Goal: Task Accomplishment & Management: Manage account settings

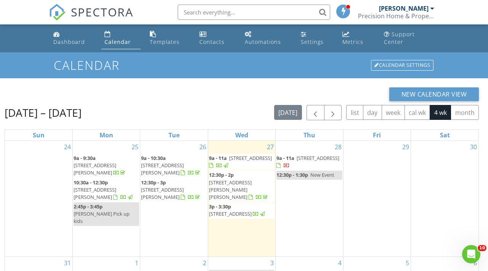
click at [266, 120] on div "Aug 24 – Sep 20, 2025 today list day week cal wk 4 wk month" at bounding box center [242, 113] width 475 height 16
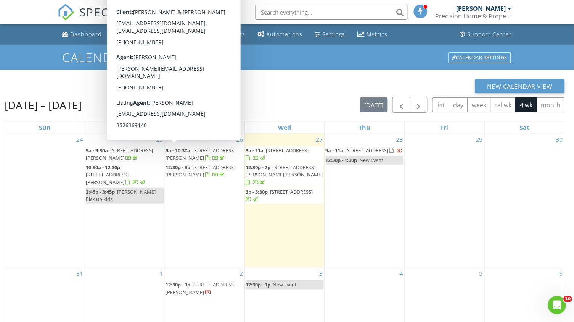
click at [322, 85] on div "New Calendar View" at bounding box center [285, 86] width 561 height 14
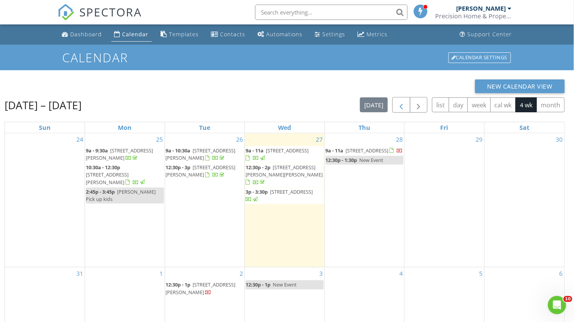
click at [401, 106] on span "button" at bounding box center [401, 104] width 9 height 9
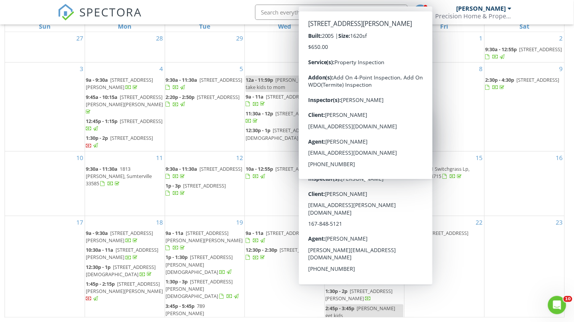
scroll to position [101, 0]
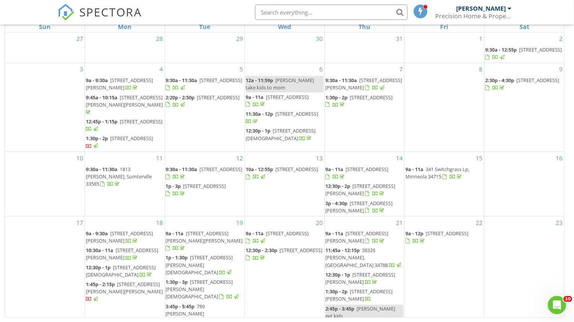
click at [371, 271] on span "1918 Lynn Ave, Fruitland Park 34731" at bounding box center [359, 295] width 67 height 14
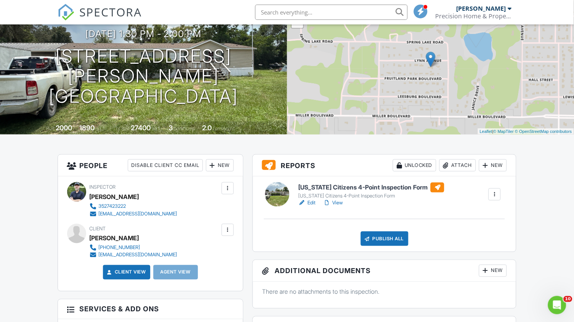
scroll to position [77, 0]
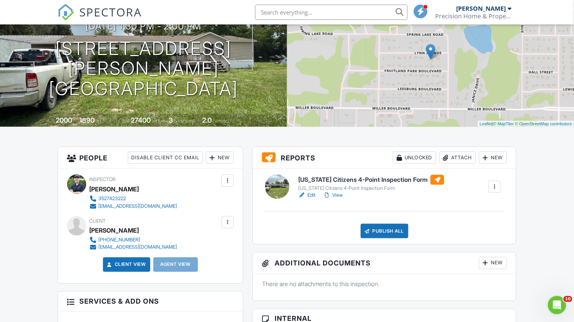
click at [459, 152] on div "Attach" at bounding box center [458, 157] width 37 height 12
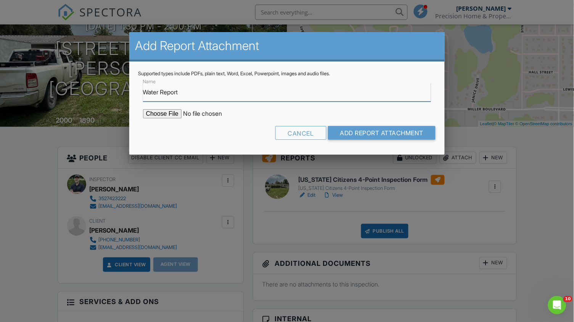
type input "Water Report"
click at [167, 116] on input "file" at bounding box center [208, 113] width 130 height 9
type input "C:\fakepath\Grant Pratt - Water Report.pdf"
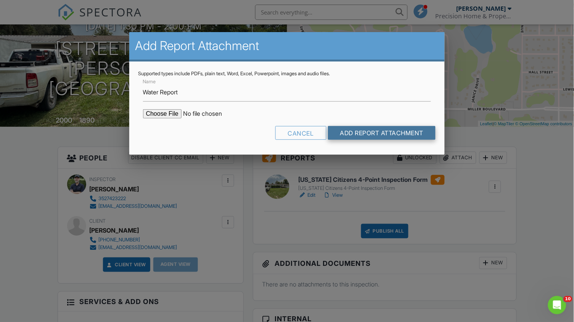
click at [373, 128] on input "Add Report Attachment" at bounding box center [382, 133] width 108 height 14
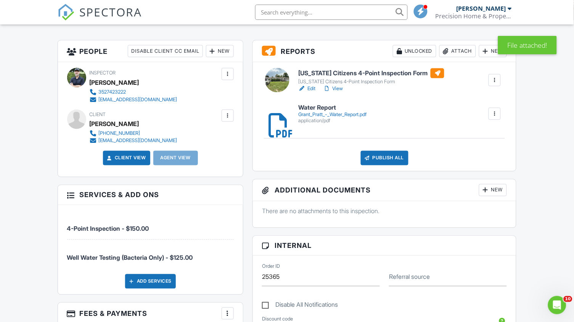
scroll to position [191, 0]
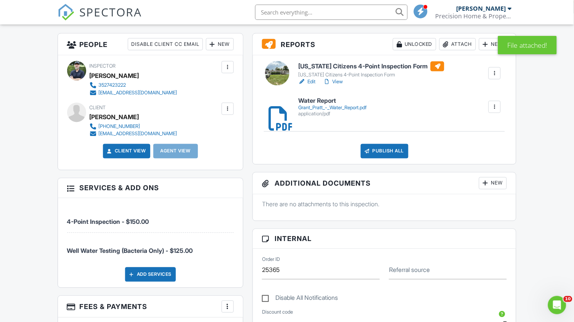
click at [390, 149] on div "Publish All" at bounding box center [385, 151] width 48 height 14
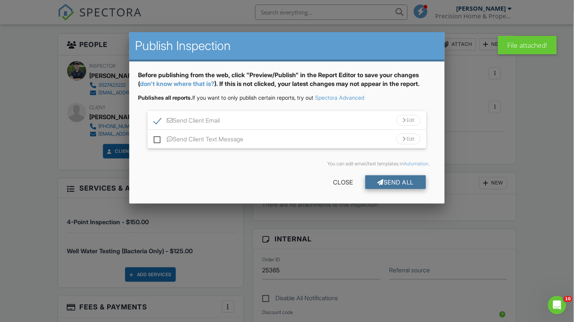
click at [386, 177] on div "Send All" at bounding box center [396, 182] width 61 height 14
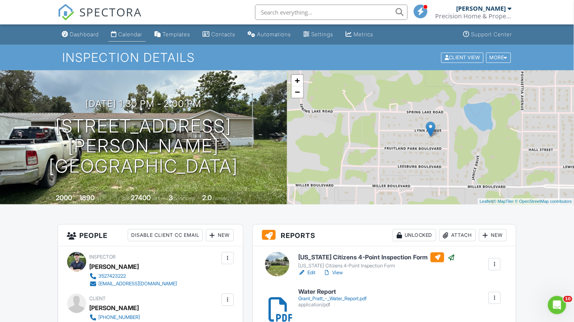
click at [137, 32] on div "Calendar" at bounding box center [131, 34] width 24 height 6
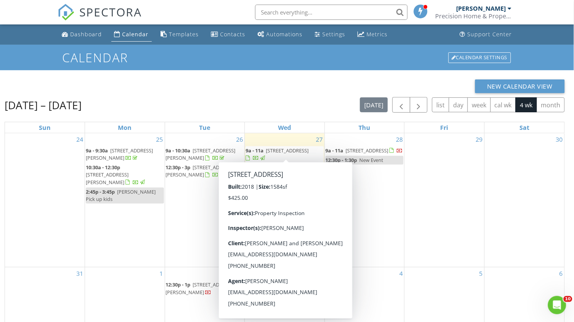
click at [273, 154] on span "[STREET_ADDRESS]" at bounding box center [287, 150] width 43 height 7
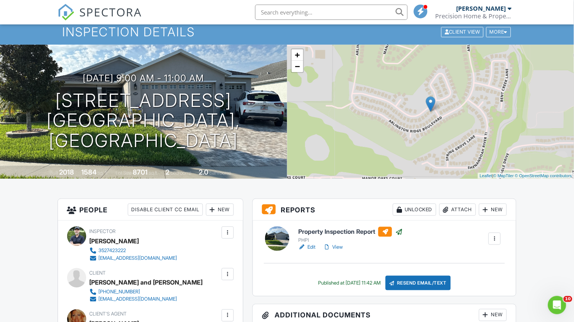
scroll to position [172, 0]
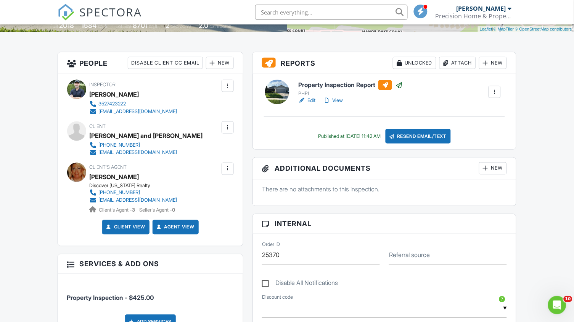
click at [338, 100] on link "View" at bounding box center [333, 101] width 20 height 8
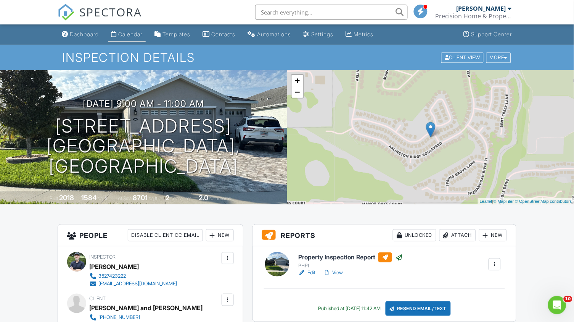
click at [134, 34] on div "Calendar" at bounding box center [131, 34] width 24 height 6
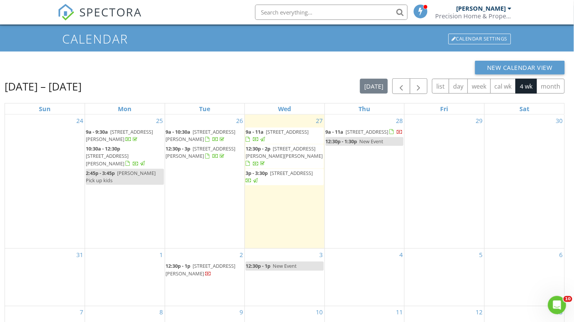
scroll to position [19, 0]
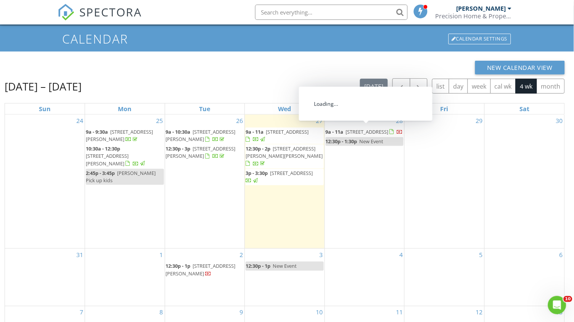
click at [333, 132] on span "9a - 11a" at bounding box center [335, 131] width 18 height 7
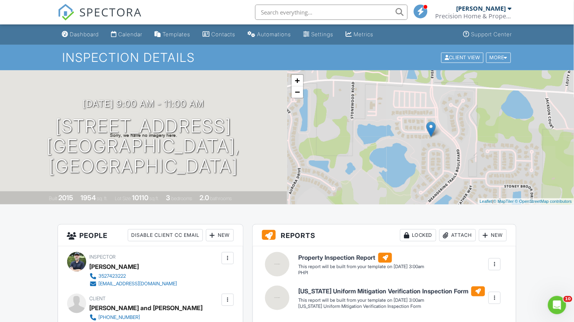
click at [281, 17] on input "text" at bounding box center [331, 12] width 153 height 15
click at [285, 6] on input "text" at bounding box center [331, 12] width 153 height 15
paste input "tekteam.bm@pm.me"
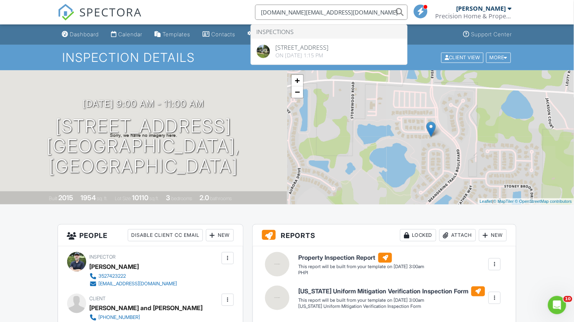
drag, startPoint x: 319, startPoint y: 13, endPoint x: 235, endPoint y: 6, distance: 85.0
click at [235, 6] on div "SPECTORA tekteam.bm@pm.me Inspections 488 E Lakeview Ave, Eustis, FL 32726 On 0…" at bounding box center [287, 12] width 459 height 24
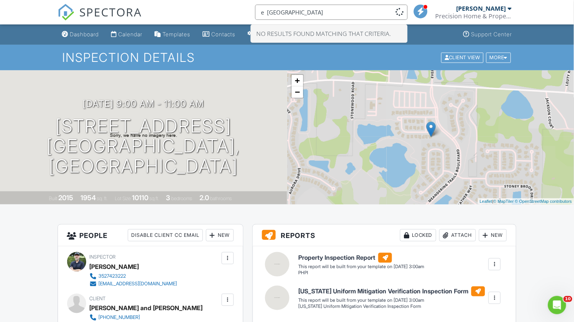
click at [266, 12] on input "e Lakeview ave" at bounding box center [331, 12] width 153 height 15
click at [324, 16] on input "e Lakeview ave" at bounding box center [331, 12] width 153 height 15
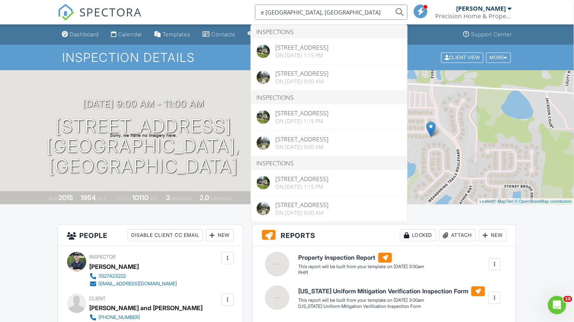
type input "e Lakeview ave, Eustis"
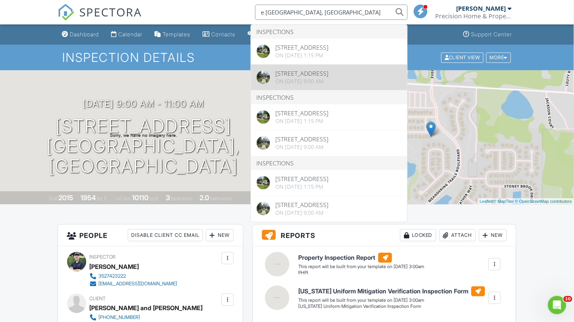
drag, startPoint x: 324, startPoint y: 16, endPoint x: 319, endPoint y: 75, distance: 59.0
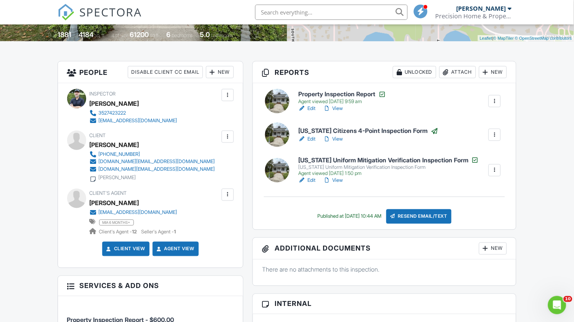
scroll to position [162, 0]
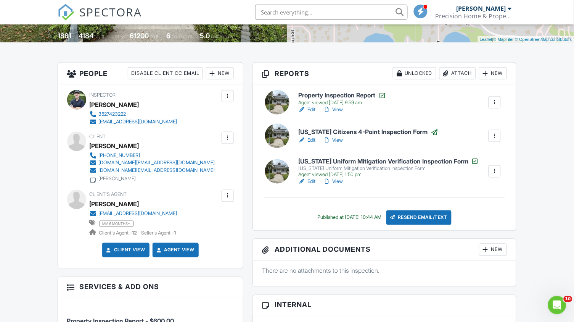
click at [341, 108] on link "View" at bounding box center [333, 110] width 20 height 8
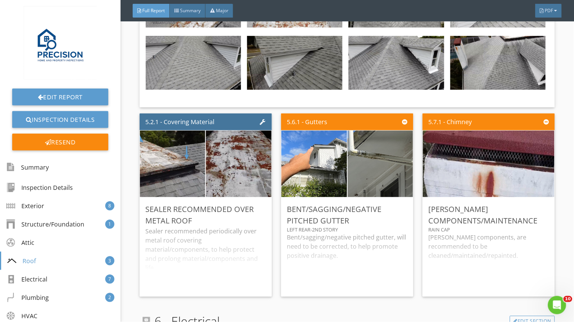
scroll to position [2988, 0]
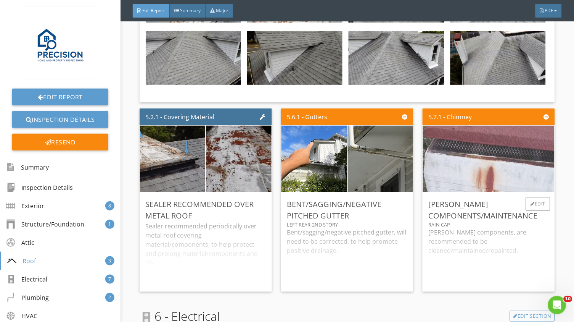
click at [518, 162] on img at bounding box center [488, 159] width 295 height 166
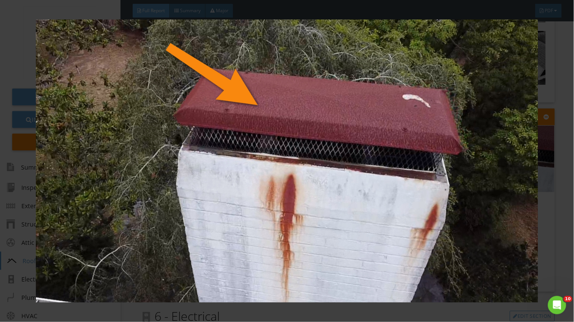
click at [559, 184] on div at bounding box center [287, 161] width 574 height 322
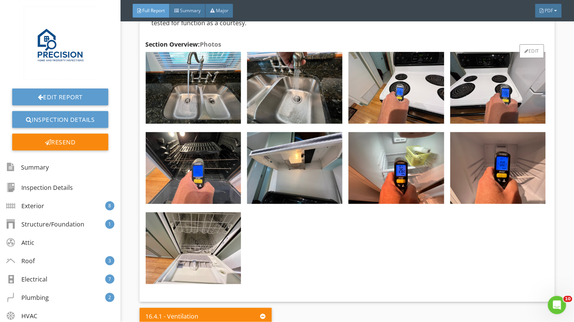
scroll to position [10486, 0]
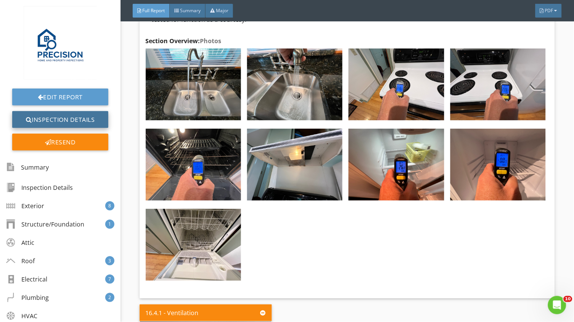
click at [52, 120] on link "Inspection Details" at bounding box center [60, 119] width 96 height 17
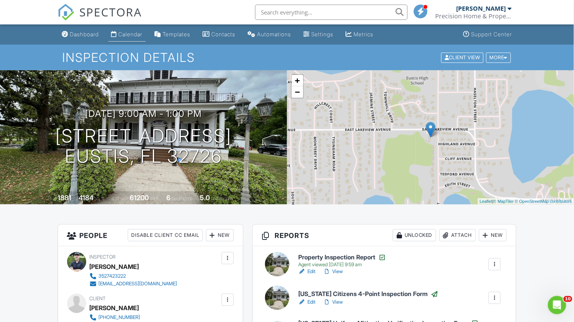
click at [130, 36] on div "Calendar" at bounding box center [131, 34] width 24 height 6
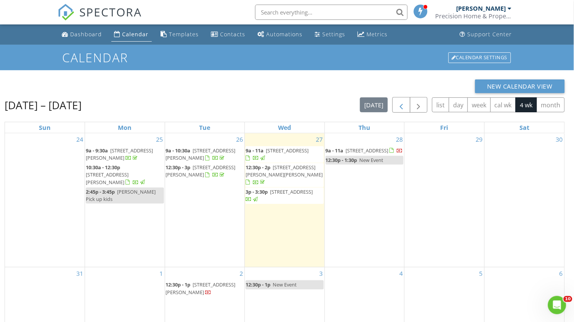
click at [395, 107] on button "button" at bounding box center [402, 105] width 18 height 16
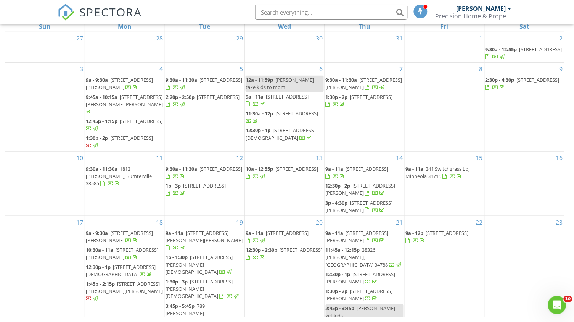
scroll to position [101, 0]
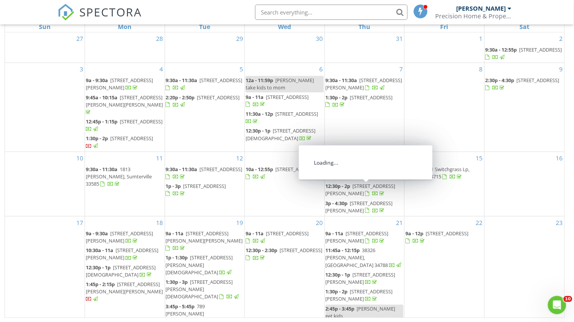
click at [348, 189] on span "12:30p - 2p" at bounding box center [338, 185] width 25 height 7
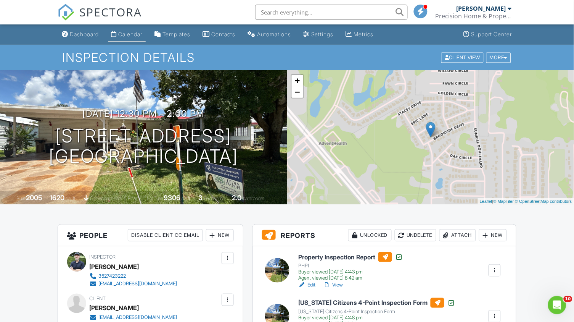
click at [141, 31] on div "Calendar" at bounding box center [131, 34] width 24 height 6
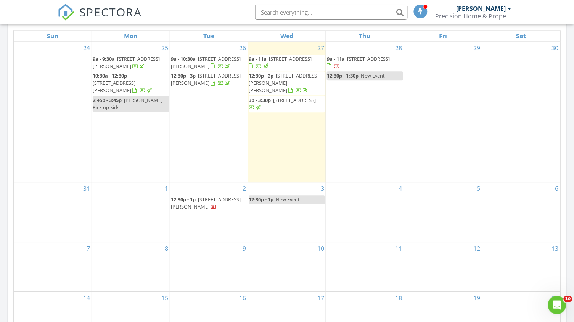
scroll to position [345, 0]
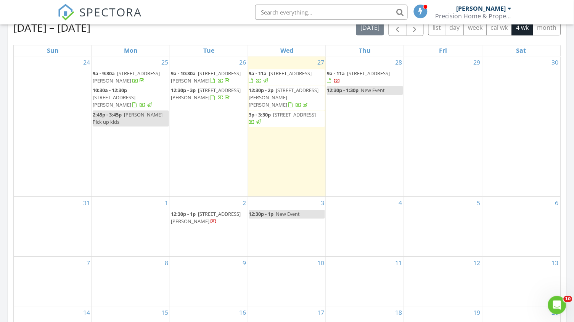
click at [358, 124] on div "28 9a - 11a 5803 Greenbriar Loop, Leesburg 34748 12:30p - 1:30p New Event" at bounding box center [365, 126] width 78 height 140
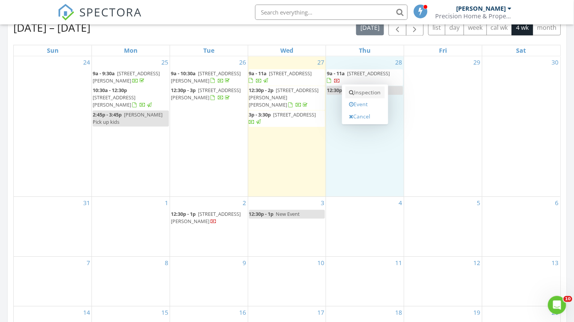
click at [364, 94] on link "Inspection" at bounding box center [365, 92] width 39 height 12
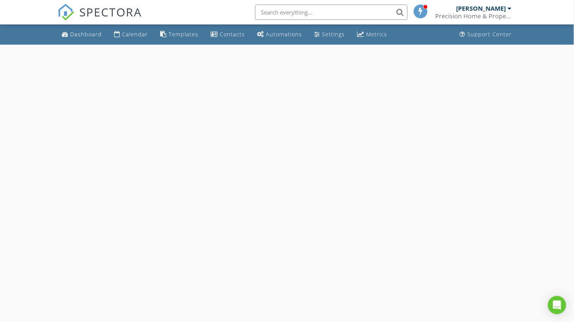
select select "7"
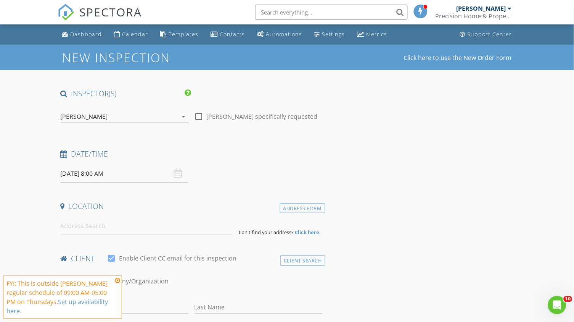
click at [101, 172] on input "[DATE] 8:00 AM" at bounding box center [125, 173] width 128 height 19
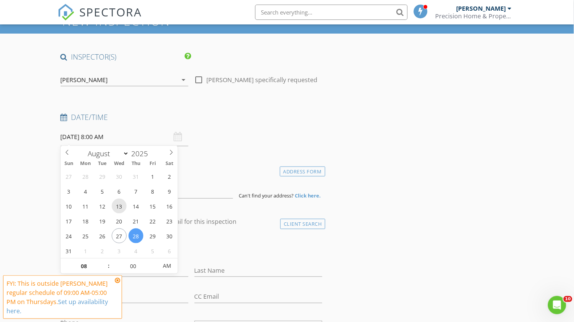
scroll to position [71, 0]
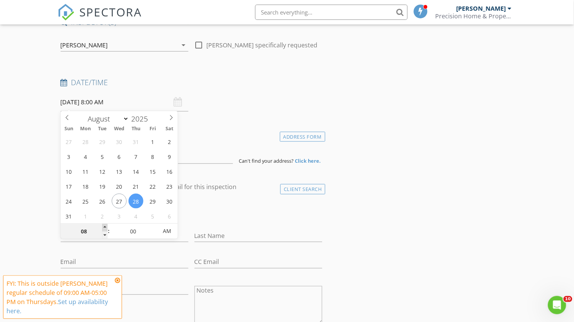
type input "09"
type input "[DATE] 9:00 AM"
click at [105, 227] on span at bounding box center [104, 228] width 5 height 8
type input "10"
type input "08/28/2025 10:00 AM"
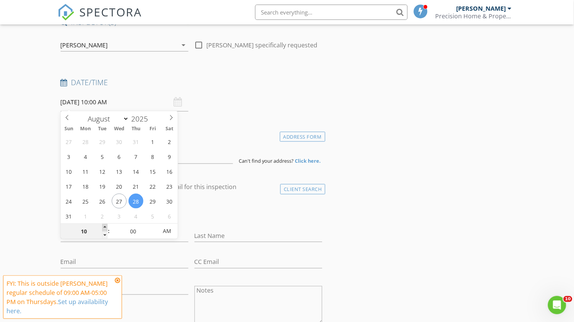
click at [105, 227] on span at bounding box center [104, 228] width 5 height 8
type input "11"
type input "08/28/2025 11:00 AM"
click at [105, 227] on span at bounding box center [104, 228] width 5 height 8
type input "12"
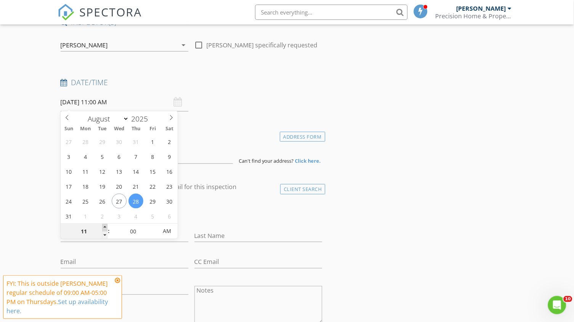
type input "08/28/2025 12:00 PM"
click at [105, 227] on span at bounding box center [104, 228] width 5 height 8
type input "01"
type input "08/28/2025 1:00 PM"
click at [105, 227] on span at bounding box center [104, 228] width 5 height 8
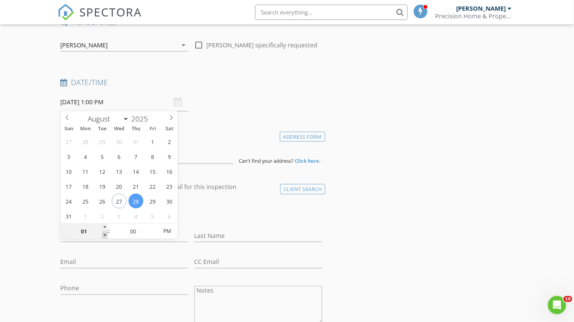
type input "12"
type input "08/28/2025 12:00 PM"
click at [106, 233] on span at bounding box center [104, 235] width 5 height 8
type input "05"
type input "08/28/2025 12:05 PM"
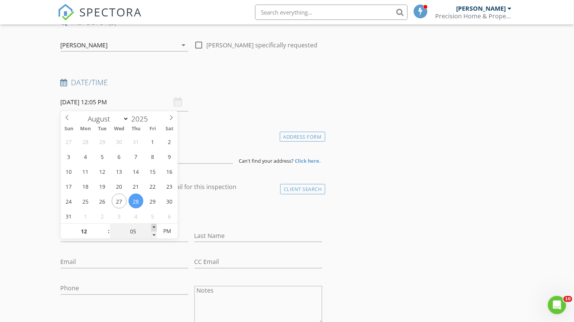
click at [155, 224] on span at bounding box center [153, 228] width 5 height 8
type input "10"
type input "08/28/2025 12:10 PM"
click at [155, 224] on span at bounding box center [153, 228] width 5 height 8
type input "15"
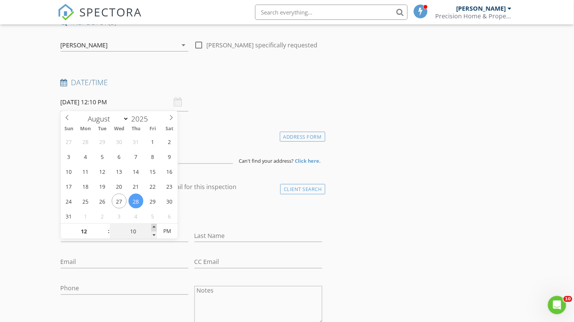
type input "08/28/2025 12:15 PM"
click at [155, 224] on span at bounding box center [153, 228] width 5 height 8
type input "20"
type input "08/28/2025 12:20 PM"
click at [155, 224] on span at bounding box center [153, 228] width 5 height 8
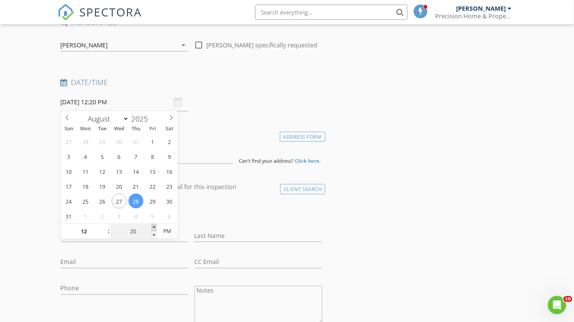
type input "25"
type input "08/28/2025 12:25 PM"
click at [155, 224] on span at bounding box center [153, 228] width 5 height 8
type input "30"
type input "08/28/2025 12:30 PM"
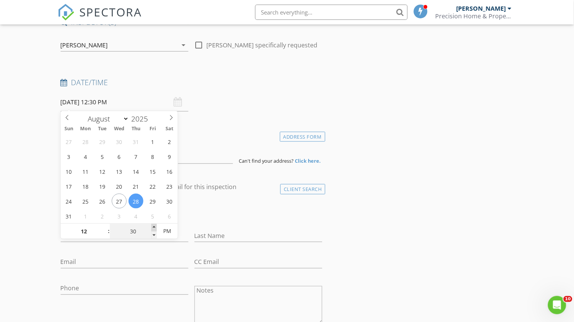
click at [153, 226] on span at bounding box center [153, 228] width 5 height 8
click at [216, 147] on input at bounding box center [147, 154] width 172 height 19
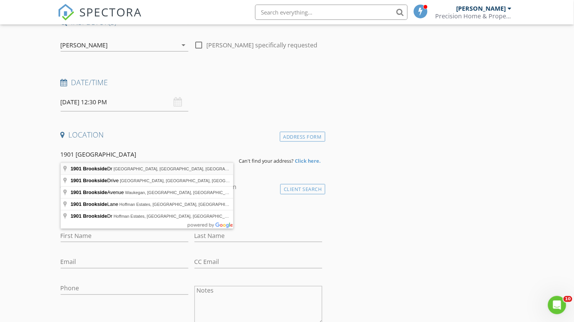
type input "1901 Brookside Dr, Mount Dora, FL, USA"
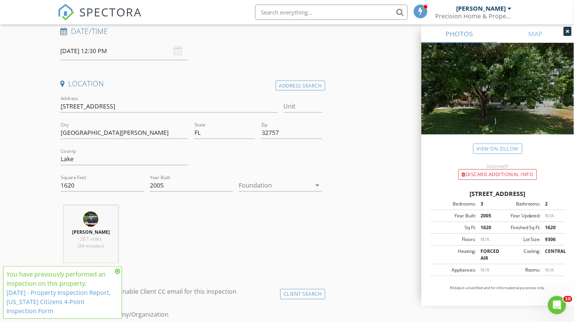
scroll to position [121, 0]
click at [116, 269] on icon at bounding box center [117, 271] width 5 height 6
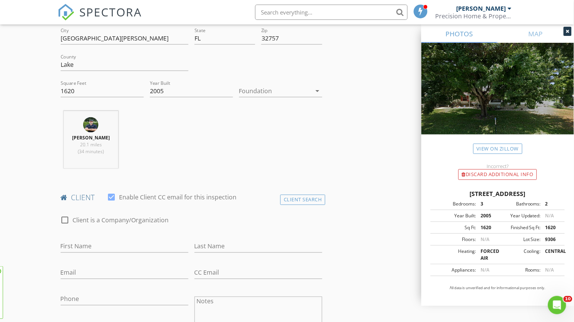
scroll to position [243, 0]
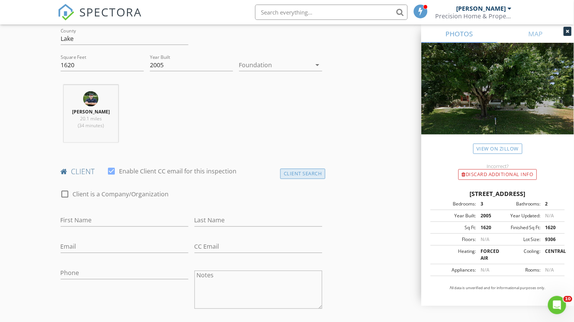
click at [293, 172] on div "Client Search" at bounding box center [302, 174] width 45 height 10
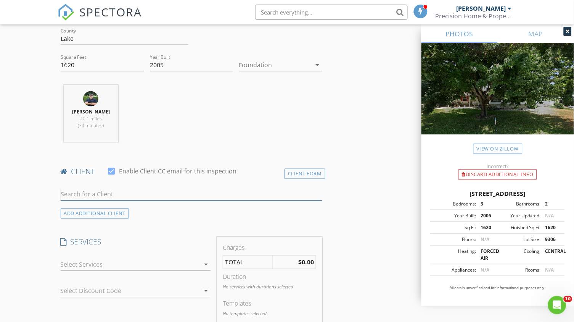
click at [120, 189] on input "text" at bounding box center [192, 194] width 262 height 13
type input "corey gen"
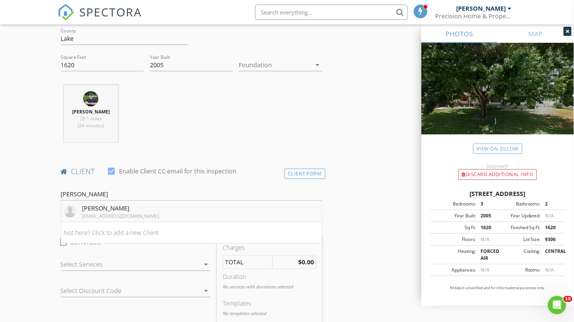
click at [182, 215] on li "Corey Genevicz cgenevicz@yahoo.com" at bounding box center [191, 211] width 261 height 21
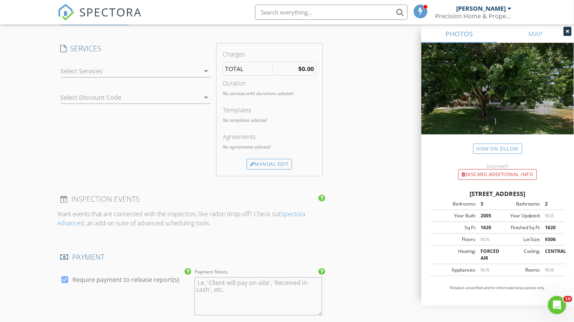
scroll to position [628, 0]
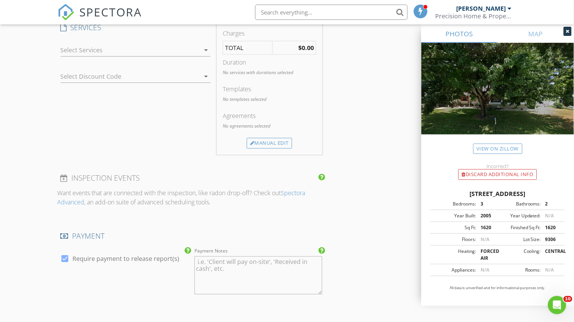
click at [204, 48] on icon "arrow_drop_down" at bounding box center [205, 49] width 9 height 9
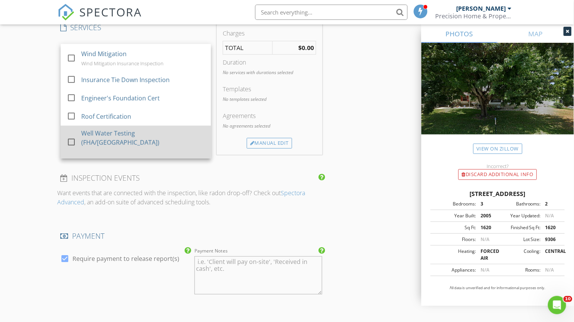
scroll to position [67, 0]
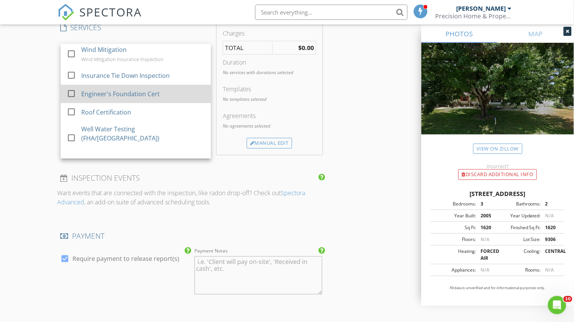
click at [71, 89] on div at bounding box center [71, 93] width 13 height 13
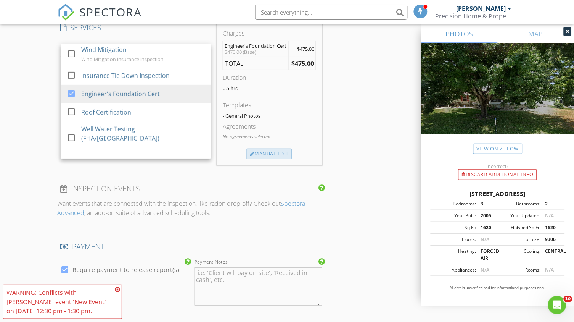
click at [256, 148] on div "Manual Edit" at bounding box center [269, 153] width 45 height 11
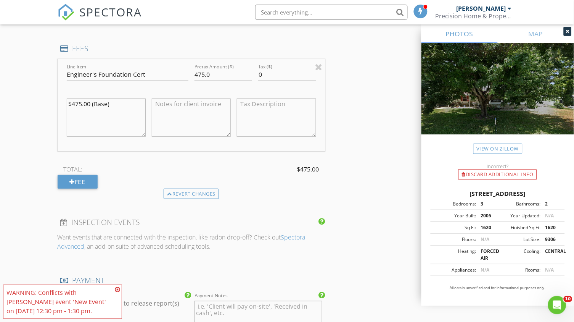
scroll to position [653, 0]
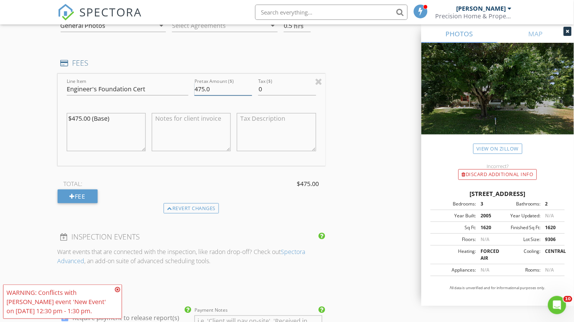
click at [205, 87] on input "475.0" at bounding box center [224, 89] width 58 height 13
type input "525.0"
click at [396, 190] on div "INSPECTOR(S) check_box Mike Mitchell PRIMARY Mike Mitchell arrow_drop_down chec…" at bounding box center [287, 103] width 459 height 1334
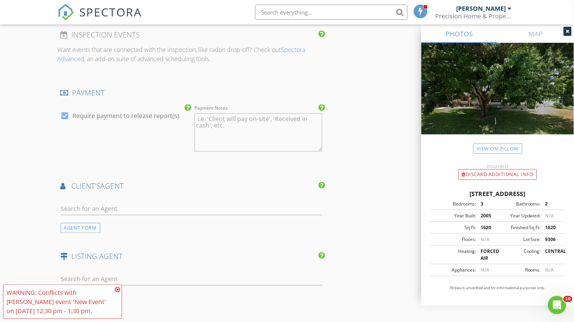
scroll to position [910, 0]
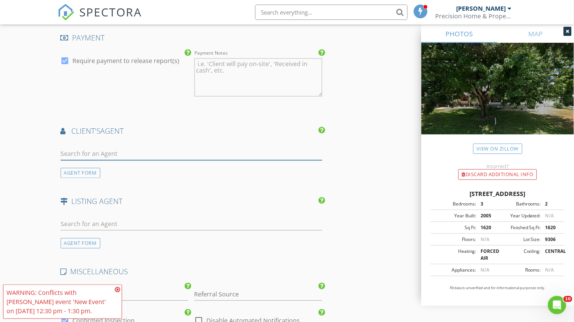
click at [113, 149] on input "text" at bounding box center [192, 154] width 262 height 13
type input "cheryl"
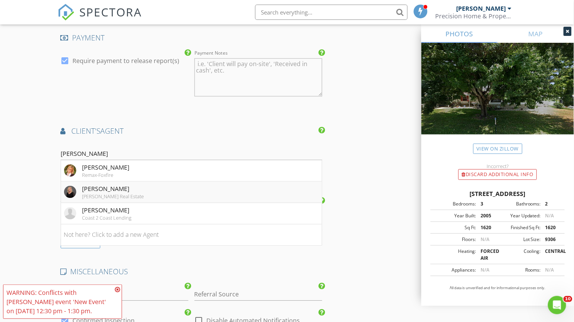
drag, startPoint x: 113, startPoint y: 149, endPoint x: 119, endPoint y: 187, distance: 38.6
click at [119, 187] on div "Cheryl Mullen" at bounding box center [113, 188] width 62 height 9
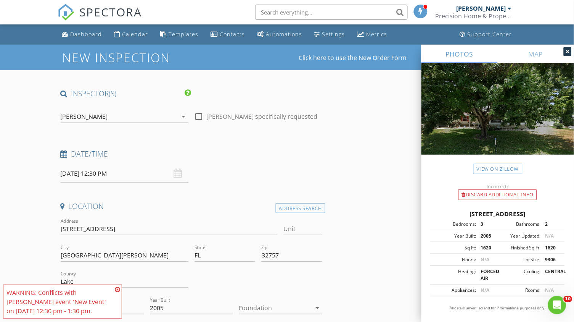
scroll to position [0, 0]
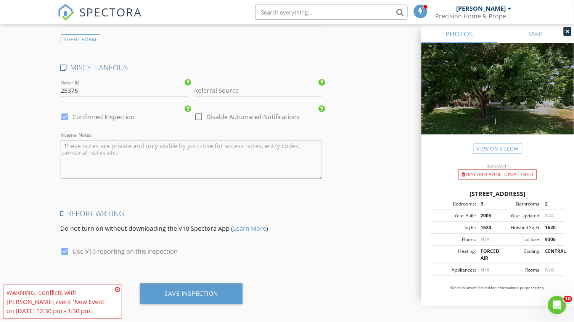
scroll to position [1287, 0]
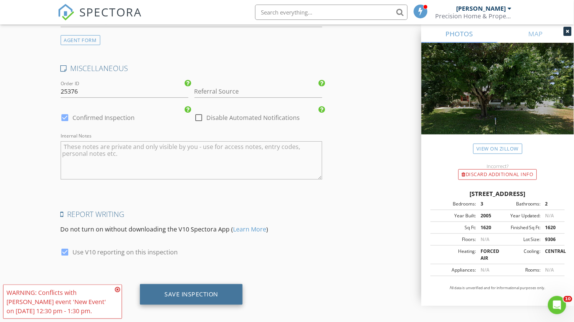
click at [188, 284] on div "Save Inspection" at bounding box center [191, 294] width 103 height 21
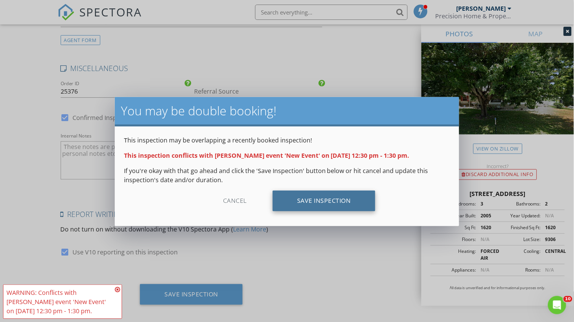
click at [311, 204] on div "Save Inspection" at bounding box center [324, 200] width 103 height 21
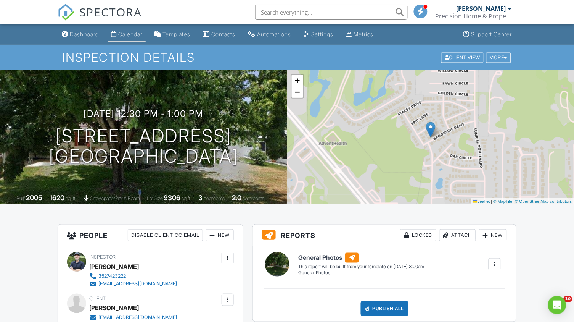
click at [141, 31] on div "Calendar" at bounding box center [131, 34] width 24 height 6
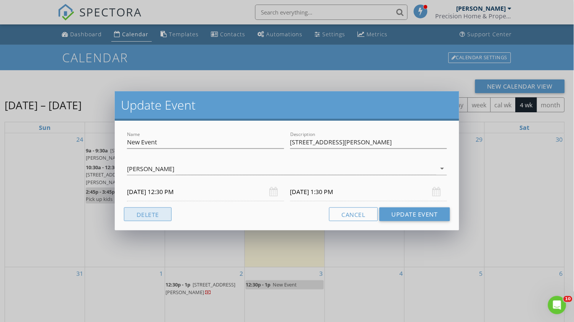
click at [149, 218] on button "Delete" at bounding box center [148, 214] width 48 height 14
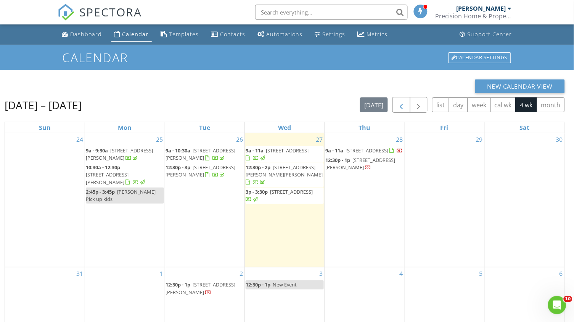
click at [404, 104] on span "button" at bounding box center [401, 104] width 9 height 9
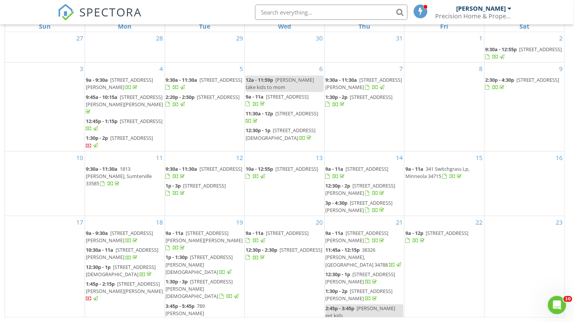
scroll to position [101, 0]
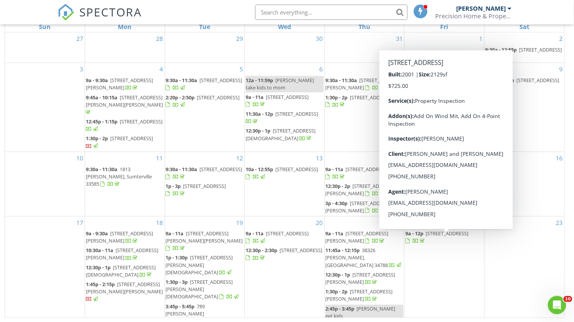
click at [431, 237] on span "[STREET_ADDRESS]" at bounding box center [447, 233] width 43 height 7
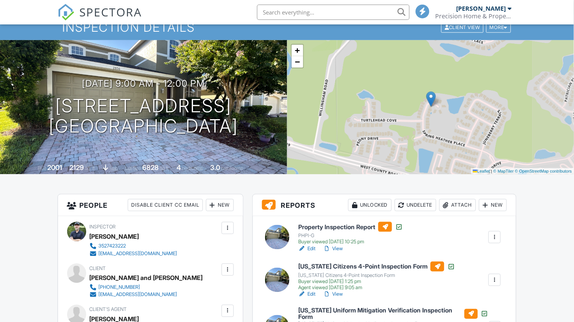
scroll to position [31, 0]
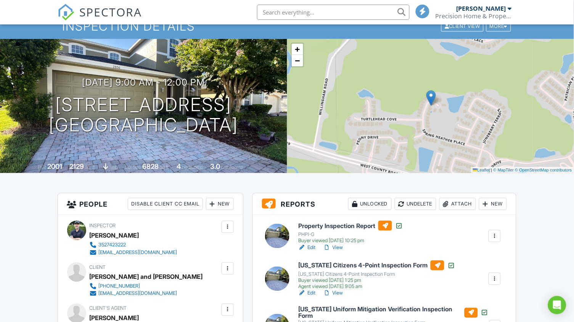
click at [340, 243] on link "View" at bounding box center [333, 247] width 20 height 8
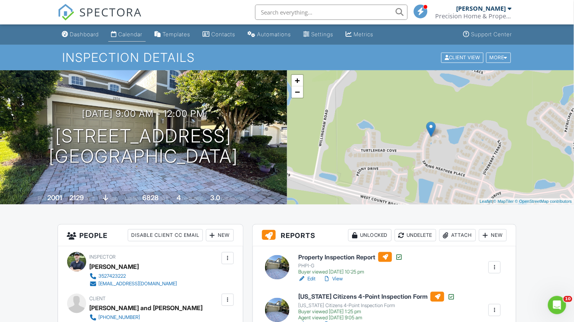
click at [131, 32] on div "Calendar" at bounding box center [131, 34] width 24 height 6
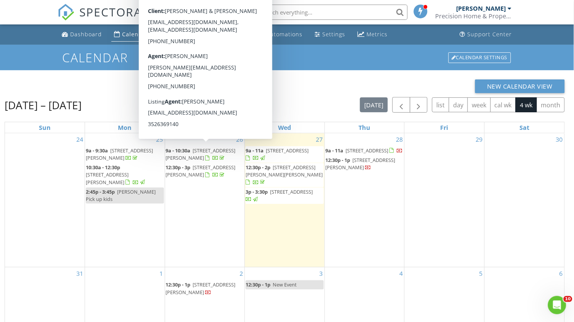
click at [298, 93] on div "New Calendar View [DATE] – [DATE] [DATE] list day week cal wk 4 wk month Sun Mo…" at bounding box center [285, 248] width 561 height 339
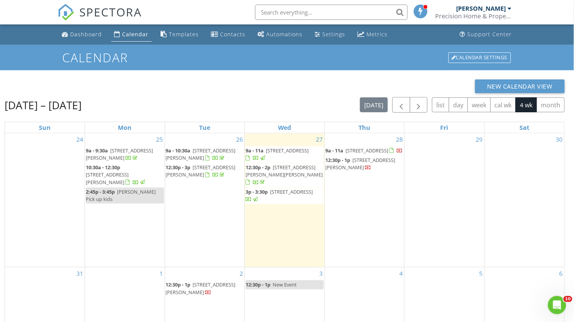
click at [193, 267] on div "2 12:30p - 1p [STREET_ADDRESS][PERSON_NAME]" at bounding box center [205, 295] width 80 height 57
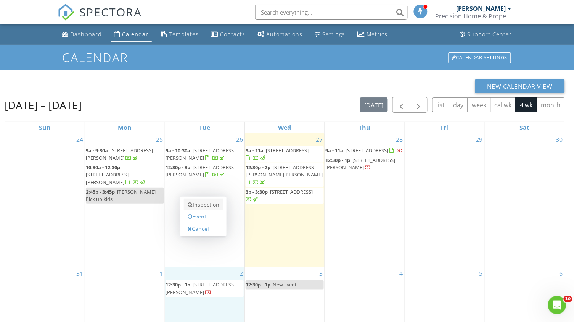
click at [205, 203] on link "Inspection" at bounding box center [203, 204] width 39 height 12
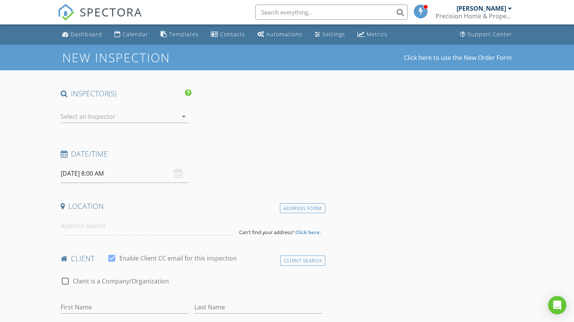
select select "8"
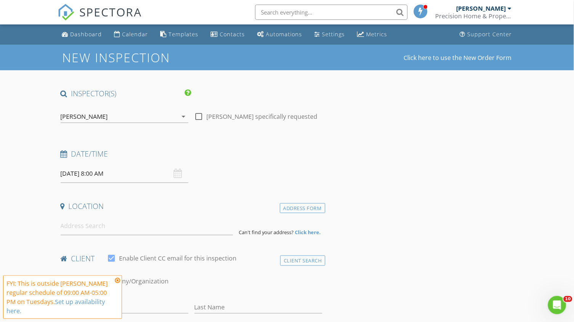
click at [102, 170] on input "09/02/2025 8:00 AM" at bounding box center [125, 173] width 128 height 19
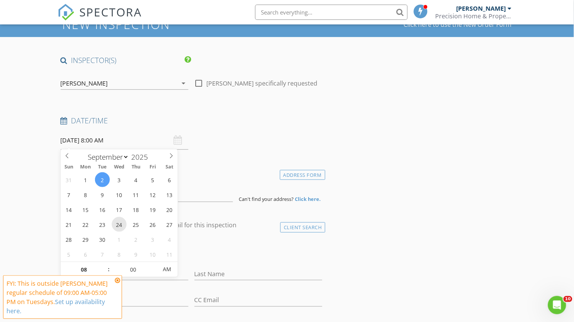
scroll to position [72, 0]
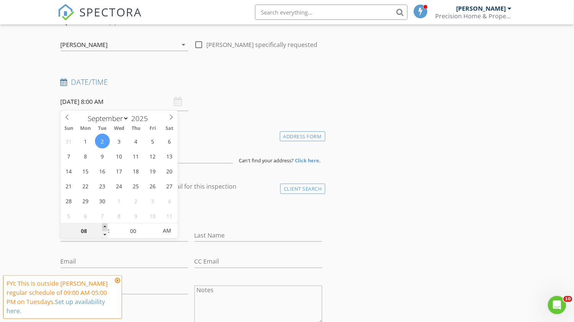
type input "[DATE] 9:00 AM"
type input "09"
click at [106, 227] on span at bounding box center [104, 227] width 5 height 8
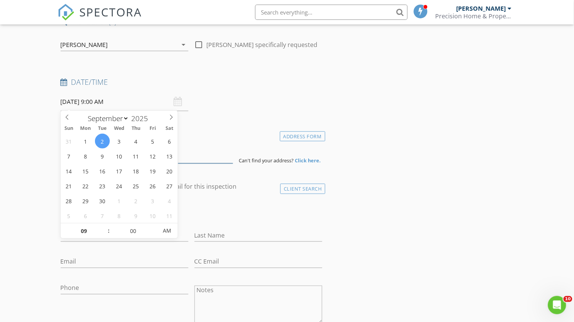
click at [190, 157] on input at bounding box center [147, 154] width 172 height 19
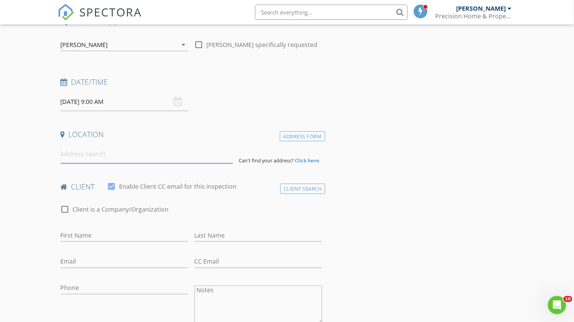
paste input "36813 Barrington Drive Eustis Fl 32736"
type input "36813 Barrington Drive, Eustis, FL 32736, USA"
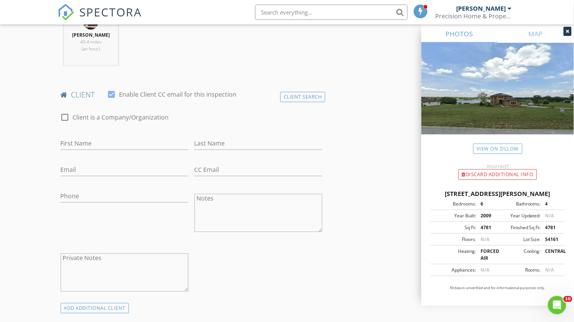
scroll to position [340, 0]
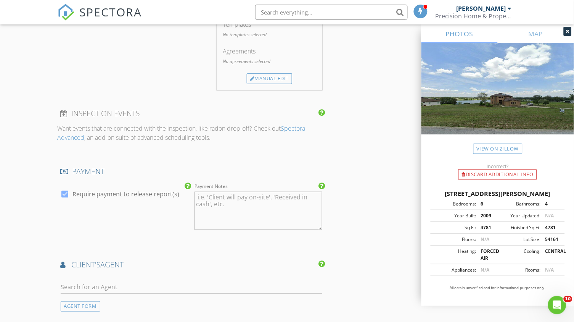
paste input "Dorothy Susan DeHart/ Brian Marks"
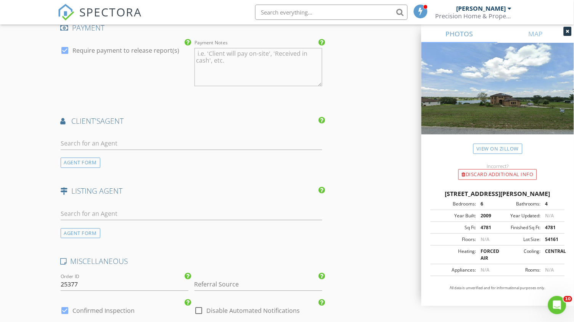
scroll to position [401, 0]
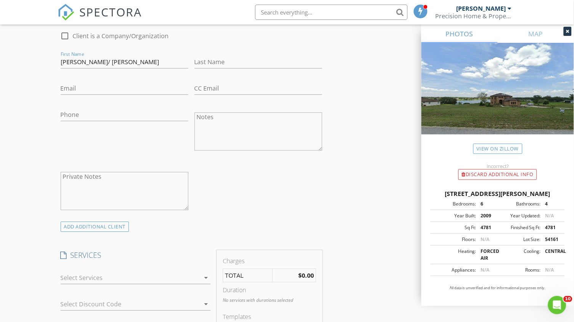
click at [143, 129] on div "Phone" at bounding box center [125, 132] width 134 height 60
click at [129, 59] on input "Dorothy Susan DeHart/ Brian Marks" at bounding box center [125, 62] width 128 height 13
type input "Dorothy Susan DeHart/Brian Marks"
click at [171, 143] on div "Phone" at bounding box center [125, 132] width 134 height 60
paste input "tekteam.bm@pm.me"
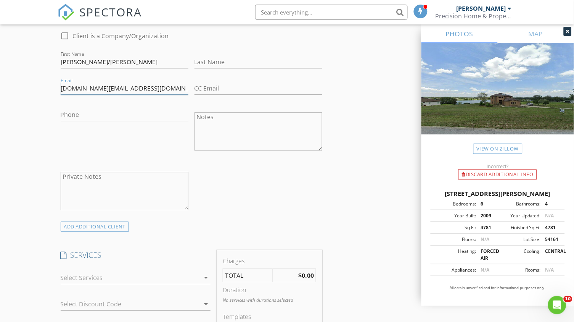
type input "tekteam.bm@pm.me"
click at [87, 104] on div "Phone" at bounding box center [125, 116] width 128 height 25
paste input "352-978-8054"
type input "352-978-8054"
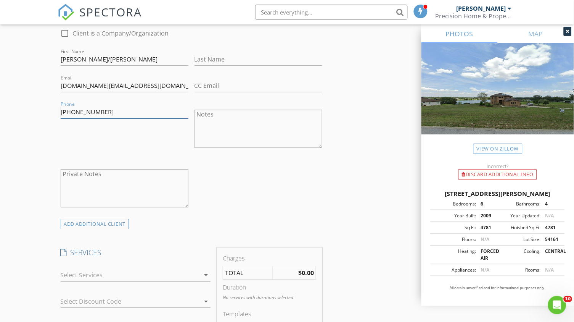
scroll to position [474, 0]
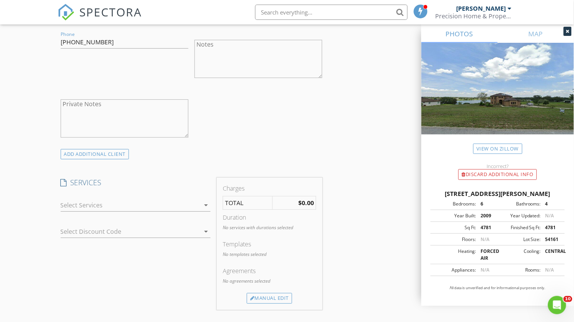
click at [201, 206] on icon "arrow_drop_down" at bounding box center [205, 204] width 9 height 9
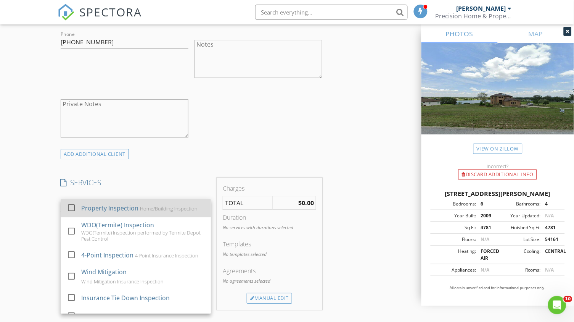
click at [73, 206] on div at bounding box center [71, 207] width 13 height 13
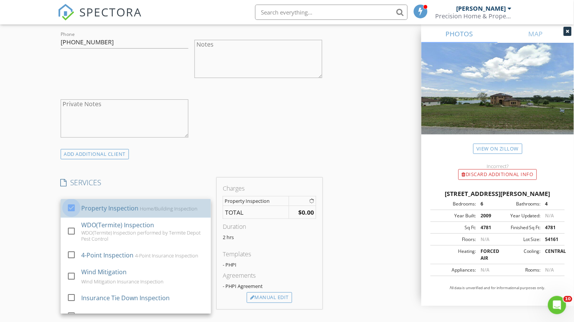
click at [161, 177] on h4 "SERVICES" at bounding box center [136, 182] width 150 height 10
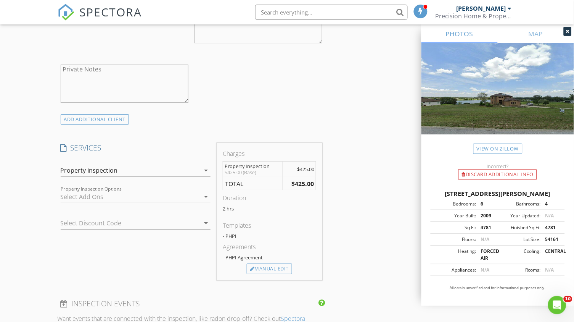
scroll to position [559, 0]
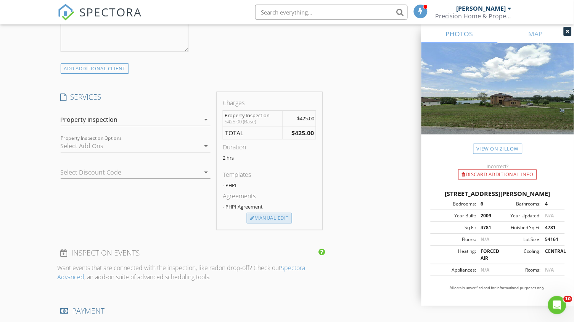
click at [274, 216] on div "Manual Edit" at bounding box center [269, 218] width 45 height 11
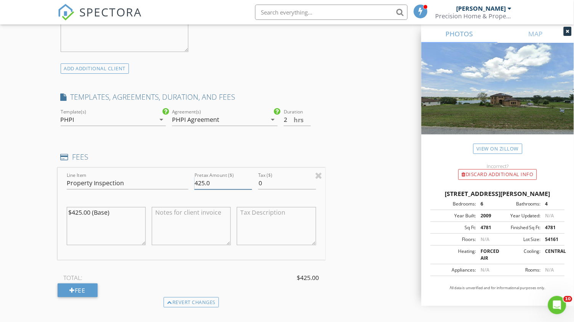
click at [201, 177] on input "425.0" at bounding box center [224, 183] width 58 height 13
type input "575.0"
type input "2.5"
click at [309, 113] on input "2.5" at bounding box center [297, 119] width 27 height 13
click at [332, 139] on div "INSPECTOR(S) check_box Mike Mitchell PRIMARY Mike Mitchell arrow_drop_down chec…" at bounding box center [287, 197] width 459 height 1334
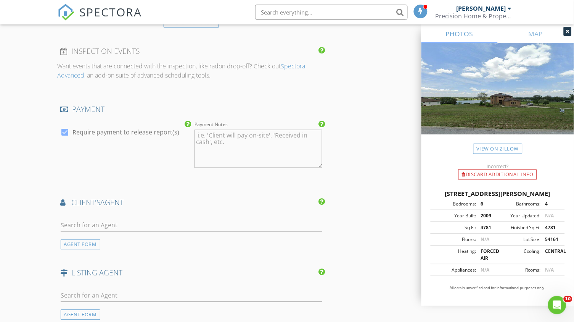
scroll to position [848, 0]
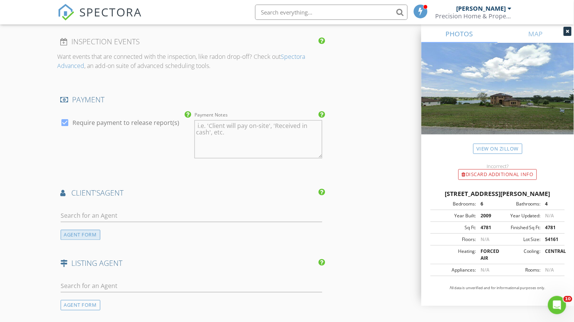
click at [79, 230] on div "AGENT FORM" at bounding box center [81, 235] width 40 height 10
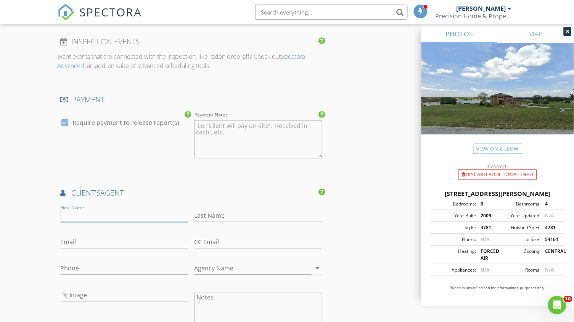
paste input "Caren Blystone"
type input "Caren Blystone"
paste input "Caren Blystone"
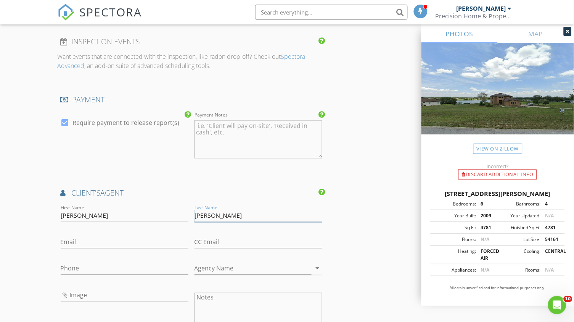
drag, startPoint x: 213, startPoint y: 211, endPoint x: 177, endPoint y: 213, distance: 36.7
click at [177, 213] on div "First Name Caren Blystone Last Name Caren Blystone Email CC Email Phone Agency …" at bounding box center [192, 302] width 268 height 198
click at [214, 211] on input "[PERSON_NAME]" at bounding box center [259, 215] width 128 height 13
type input "Blystone"
click at [129, 209] on input "Caren Blystone" at bounding box center [125, 215] width 128 height 13
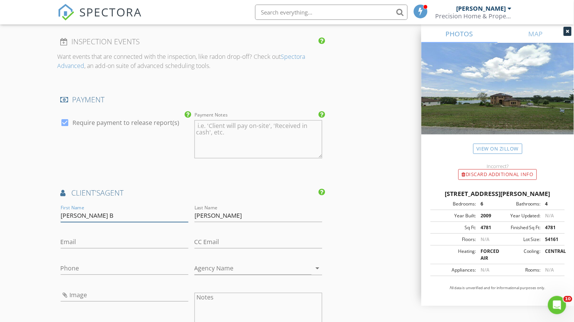
type input "Caren"
paste input "COMPASS FLORIDA LLC"
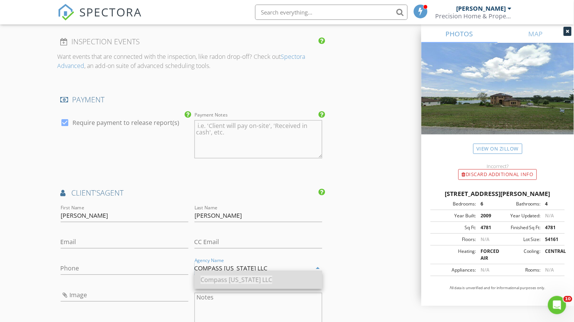
click at [230, 279] on span "Compass Florida LLC" at bounding box center [237, 279] width 72 height 8
type input "Compass Florida LLC"
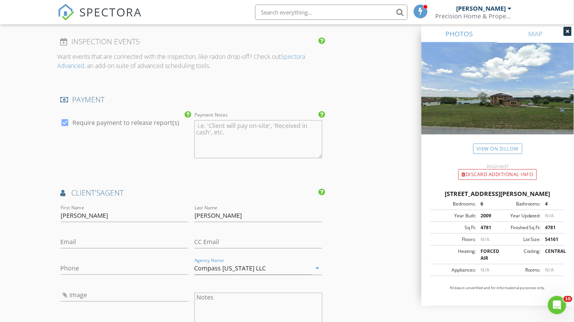
paste input "407-253-6742"
type input "407-253-6742"
drag, startPoint x: 225, startPoint y: 209, endPoint x: 40, endPoint y: 203, distance: 185.5
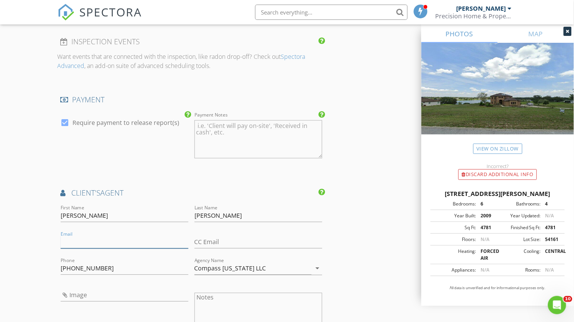
paste input "foreverhomesbycaren@gmail.com"
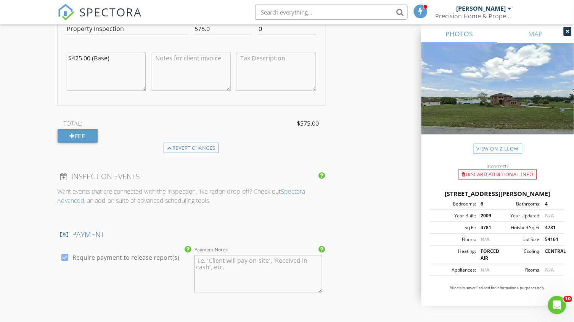
scroll to position [1285, 0]
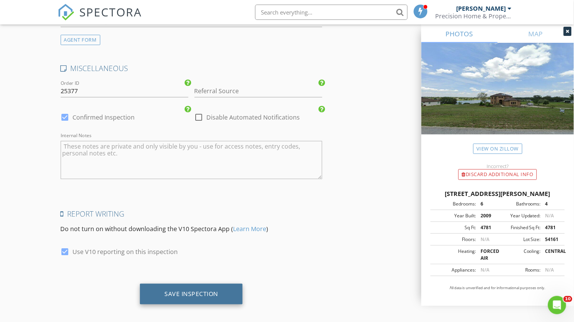
type input "foreverhomesbycaren@gmail.com"
click at [181, 283] on div "Save Inspection" at bounding box center [191, 293] width 103 height 21
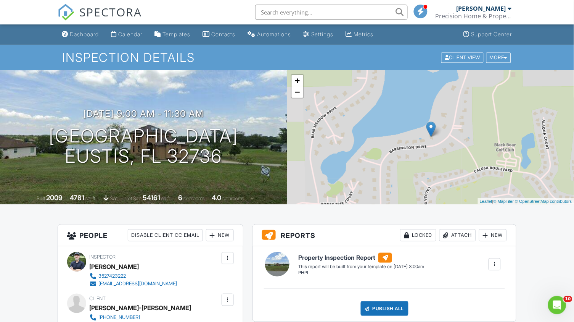
click at [498, 266] on div at bounding box center [495, 264] width 8 height 8
click at [187, 32] on div "Templates" at bounding box center [177, 34] width 28 height 6
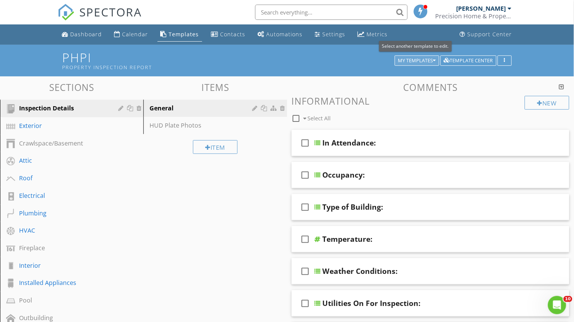
click at [401, 61] on div "My Templates" at bounding box center [417, 60] width 38 height 5
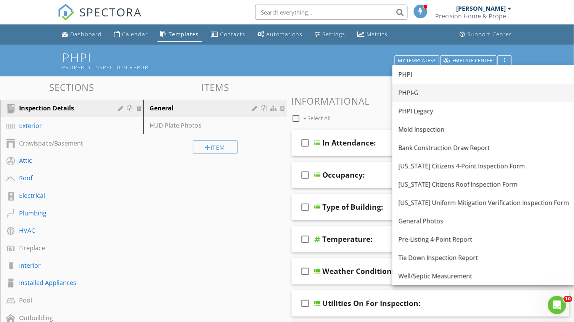
click at [406, 93] on div "PHPI-G" at bounding box center [484, 92] width 171 height 9
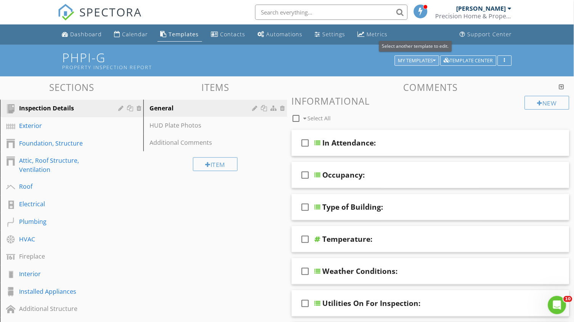
click at [416, 61] on div "My Templates" at bounding box center [417, 60] width 38 height 5
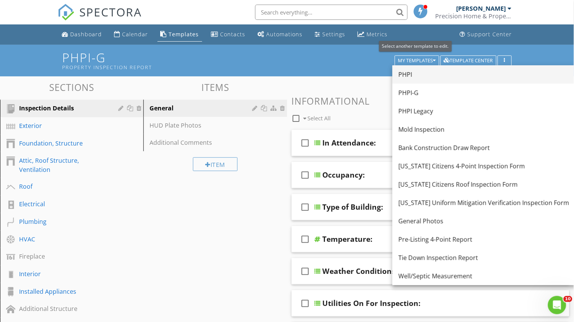
click at [403, 72] on div "PHPI" at bounding box center [484, 74] width 171 height 9
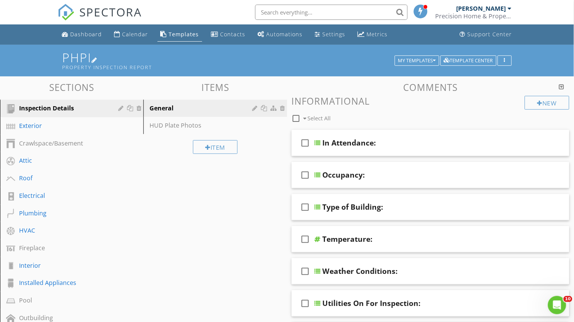
click at [79, 55] on h1 "PHPI Property Inspection Report" at bounding box center [286, 60] width 449 height 19
type input "PHPI"
type input "Property Inspection Report"
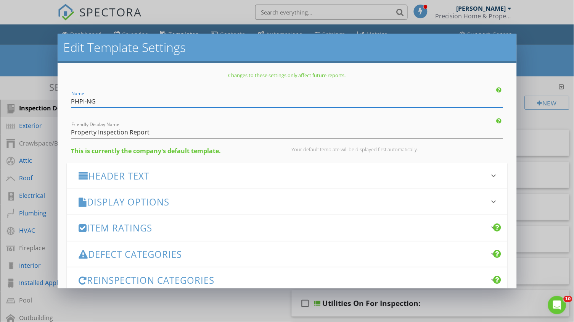
scroll to position [96, 0]
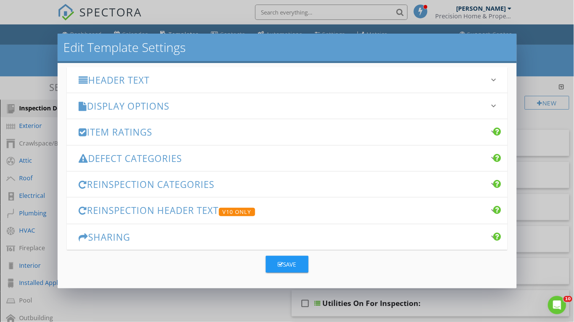
type input "PHPI-NG"
click at [284, 260] on div "Save" at bounding box center [287, 264] width 18 height 9
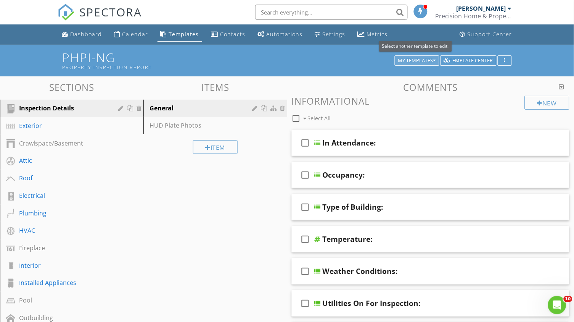
click at [417, 60] on div "My Templates" at bounding box center [417, 60] width 38 height 5
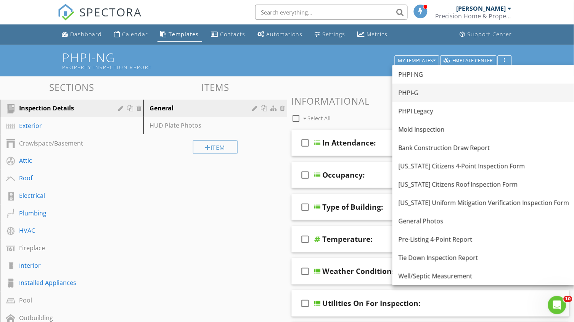
click at [410, 90] on div "PHPI-G" at bounding box center [484, 92] width 171 height 9
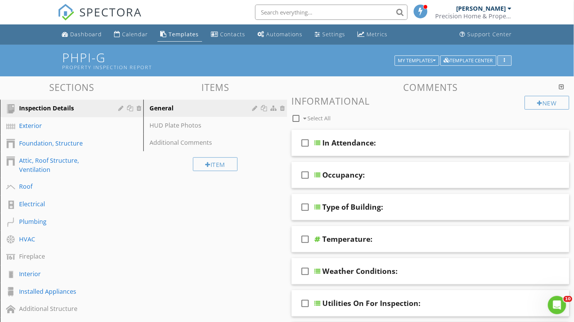
click at [505, 57] on button "button" at bounding box center [505, 60] width 14 height 11
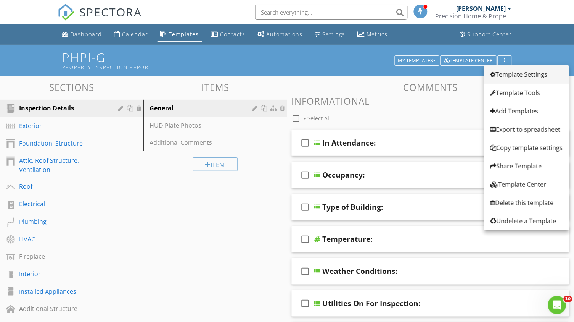
click at [518, 78] on div "Template Settings" at bounding box center [527, 74] width 72 height 9
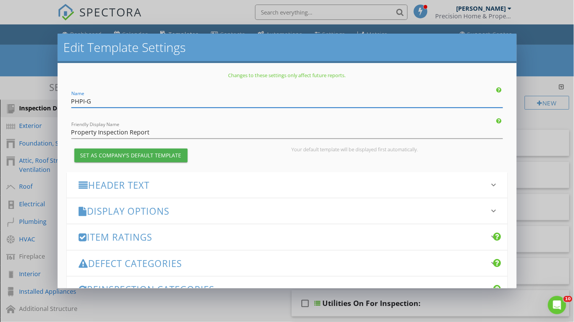
click at [164, 155] on div "Set as Company's Default Template" at bounding box center [131, 155] width 101 height 8
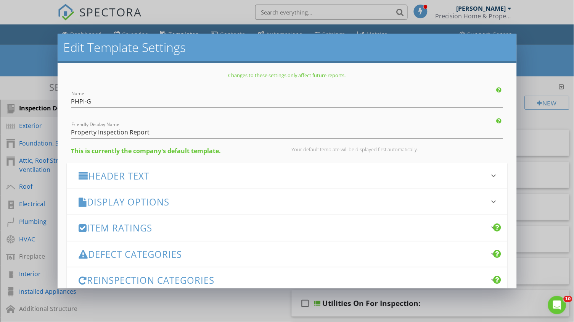
click at [176, 176] on h3 "Header Text" at bounding box center [283, 176] width 408 height 10
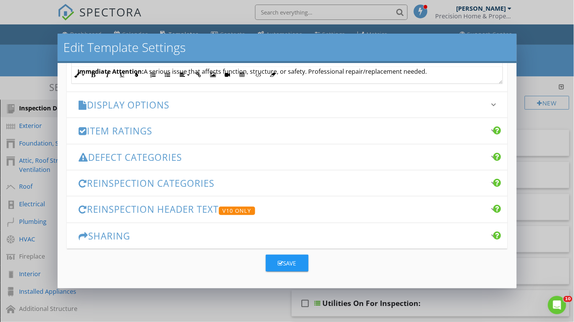
scroll to position [317, 0]
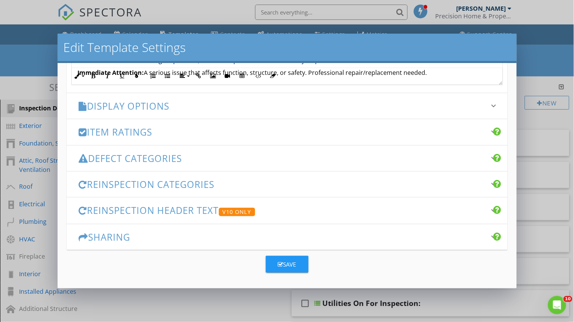
click at [180, 106] on h3 "Display Options" at bounding box center [283, 106] width 408 height 10
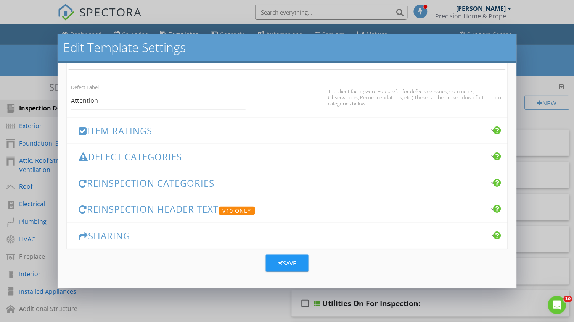
scroll to position [514, 0]
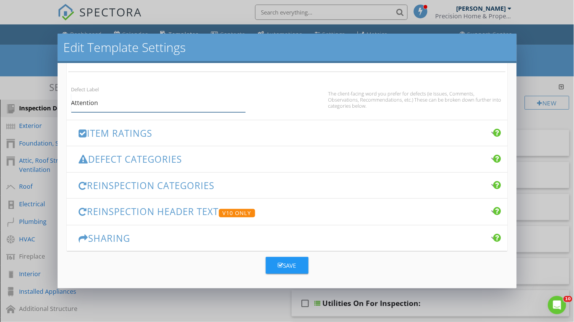
click at [113, 101] on input "Attention" at bounding box center [158, 102] width 175 height 19
type input "Recommendations"
click at [275, 257] on button "Save" at bounding box center [287, 265] width 43 height 17
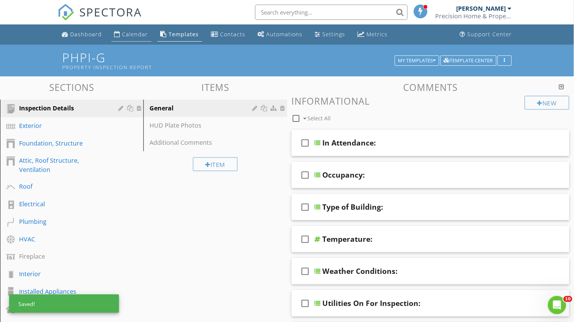
click at [136, 37] on div "Calendar" at bounding box center [135, 34] width 26 height 7
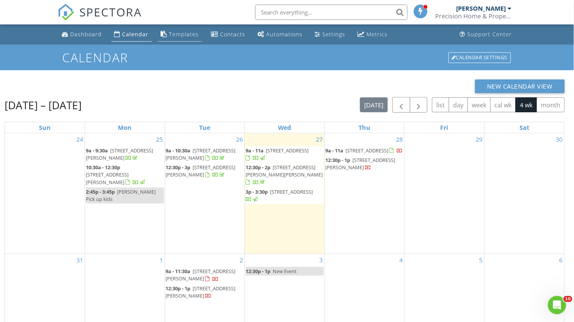
click at [177, 33] on div "Templates" at bounding box center [184, 34] width 30 height 7
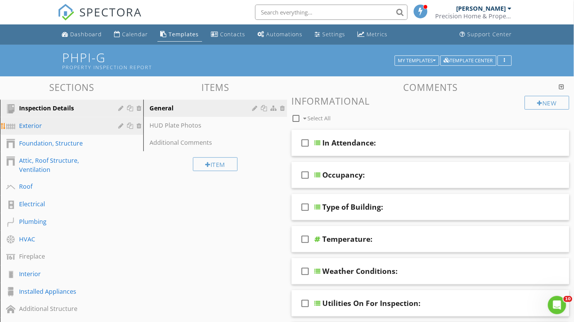
click at [57, 125] on div "Exterior" at bounding box center [63, 125] width 88 height 9
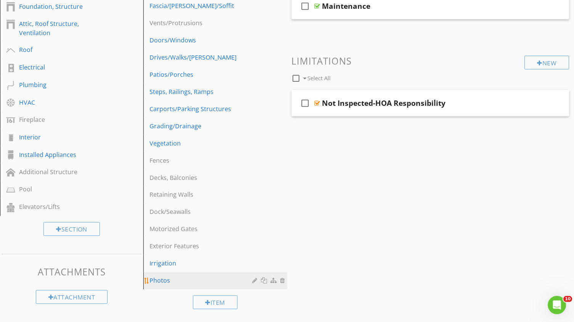
scroll to position [136, 0]
click at [164, 283] on div "Photos" at bounding box center [202, 280] width 105 height 9
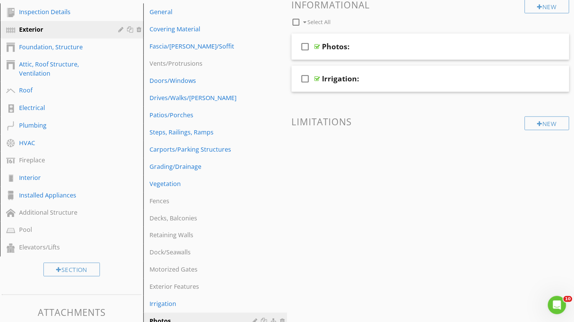
scroll to position [83, 0]
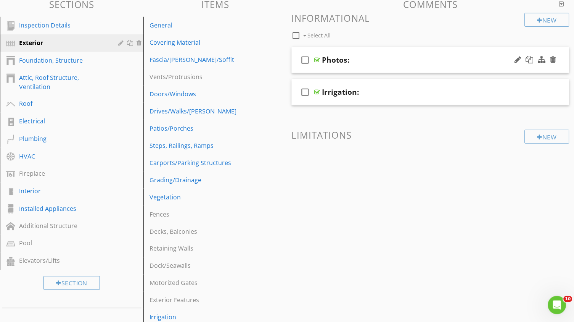
click at [370, 55] on div "Photos:" at bounding box center [420, 59] width 197 height 9
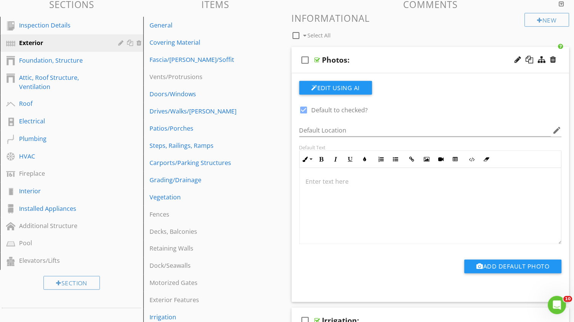
scroll to position [82, 0]
click at [340, 58] on div "Photos:" at bounding box center [335, 60] width 27 height 9
click at [344, 61] on input "Photos:" at bounding box center [420, 61] width 197 height 13
type input "Photos Overall:"
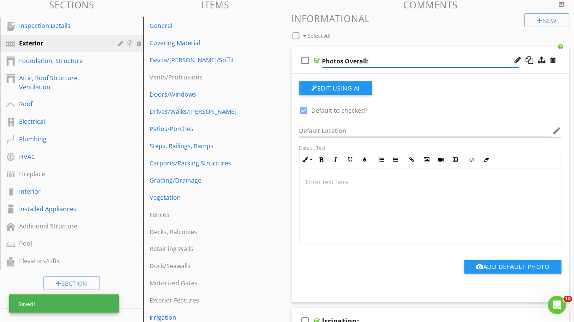
click at [425, 55] on input "Photos Overall:" at bounding box center [420, 61] width 197 height 13
click at [414, 35] on div "check_box_outline_blank Select All" at bounding box center [409, 34] width 234 height 14
click at [319, 57] on div at bounding box center [318, 60] width 6 height 6
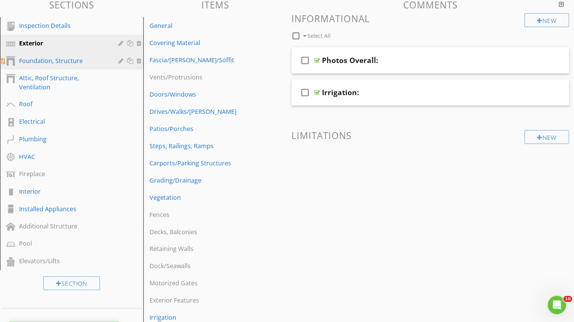
click at [50, 56] on div "Foundation, Structure" at bounding box center [63, 60] width 88 height 9
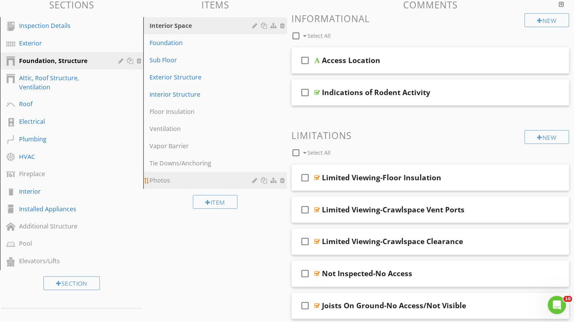
click at [169, 181] on div "Photos" at bounding box center [202, 180] width 105 height 9
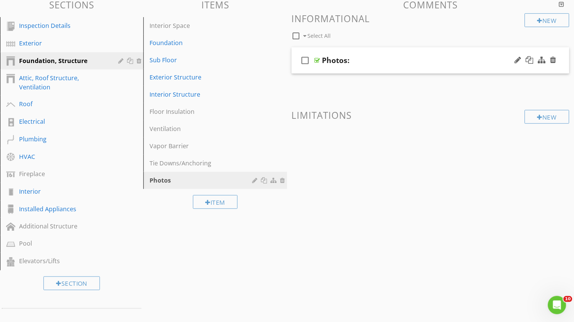
click at [337, 61] on div "Photos:" at bounding box center [335, 60] width 27 height 9
click at [343, 58] on input "Photos:" at bounding box center [420, 61] width 197 height 13
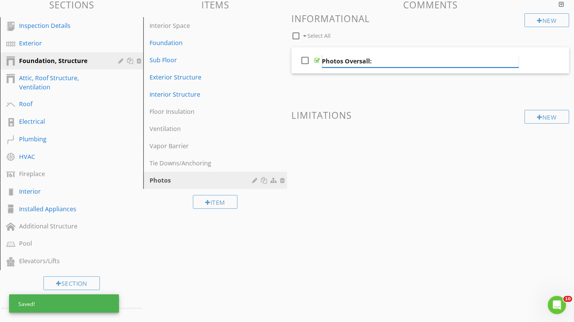
type input "Photos Overall:"
click at [398, 37] on div "check_box_outline_blank Select All" at bounding box center [409, 34] width 234 height 14
click at [317, 59] on div at bounding box center [318, 60] width 6 height 6
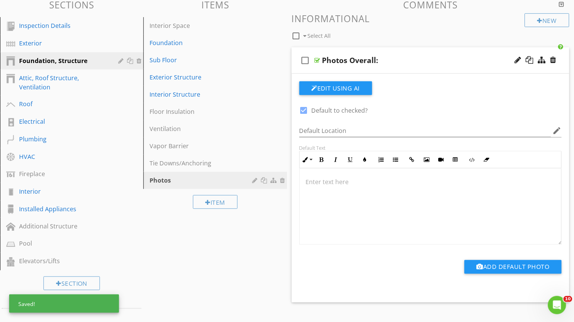
scroll to position [82, 0]
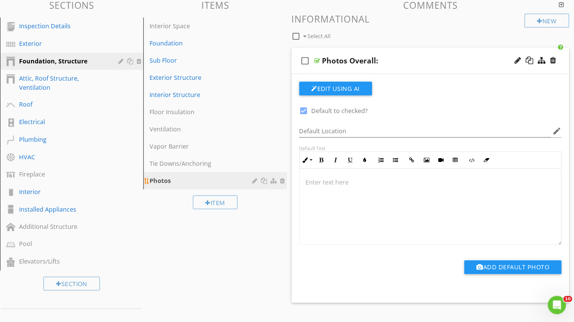
click at [256, 177] on div at bounding box center [256, 180] width 7 height 6
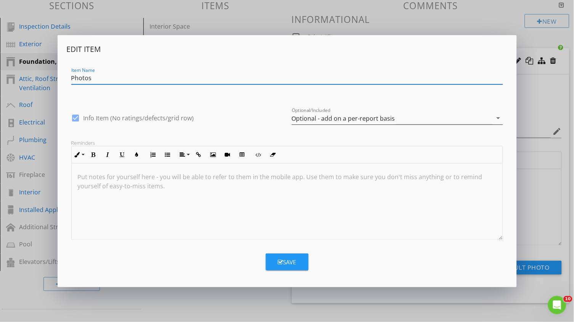
click at [310, 119] on div "Optional - add on a per-report basis" at bounding box center [343, 118] width 103 height 7
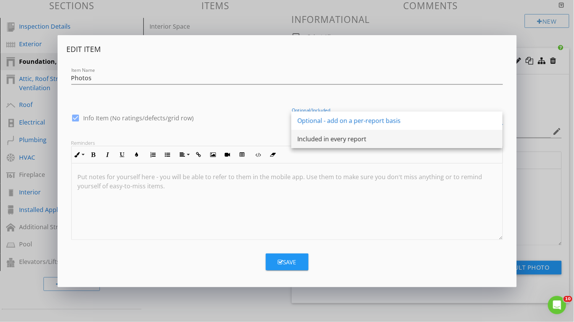
click at [311, 140] on div "Included in every report" at bounding box center [397, 138] width 199 height 9
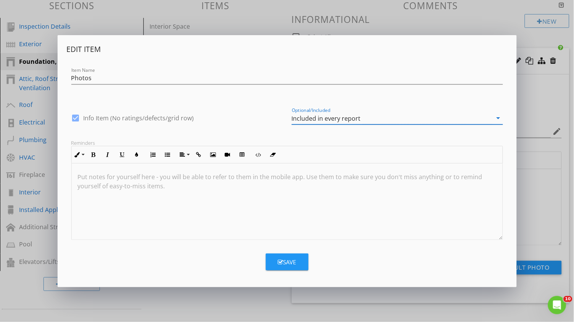
click at [294, 261] on div "Save" at bounding box center [287, 262] width 18 height 9
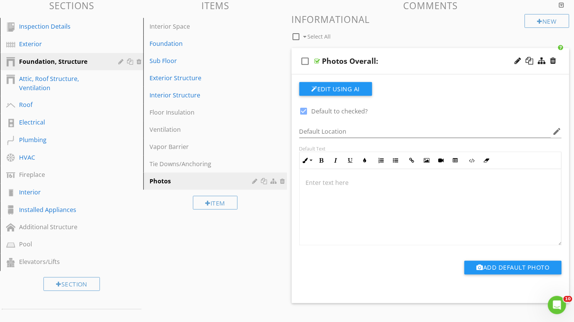
click at [172, 253] on div "Sections Inspection Details Exterior Foundation, Structure Attic, Roof Structur…" at bounding box center [287, 201] width 574 height 412
click at [257, 176] on div at bounding box center [270, 180] width 35 height 9
click at [256, 179] on div at bounding box center [256, 181] width 7 height 6
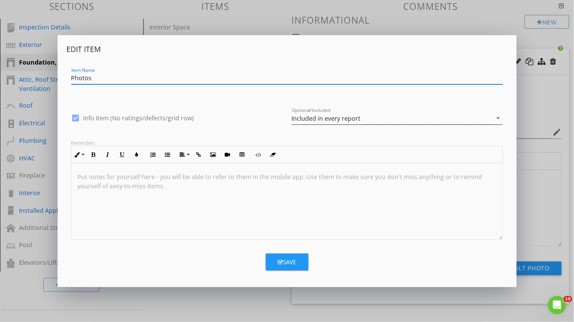
click at [332, 121] on div "Included in every report" at bounding box center [326, 118] width 69 height 7
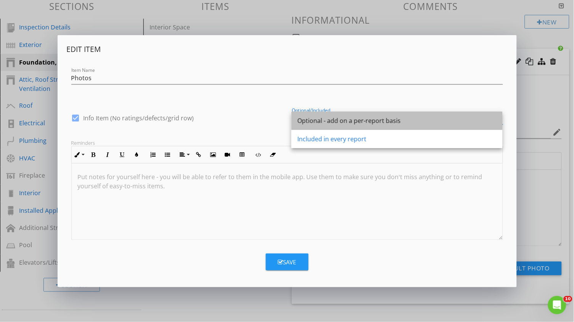
click at [319, 123] on div "Optional - add on a per-report basis" at bounding box center [397, 120] width 199 height 9
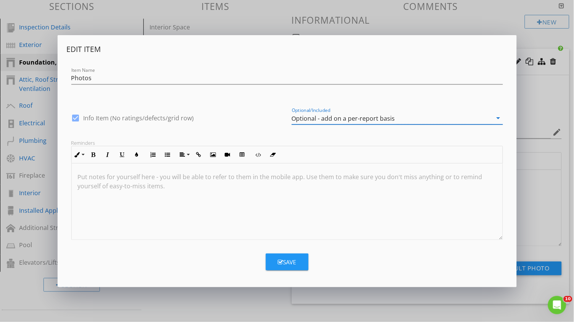
click at [285, 260] on div "Save" at bounding box center [287, 262] width 18 height 9
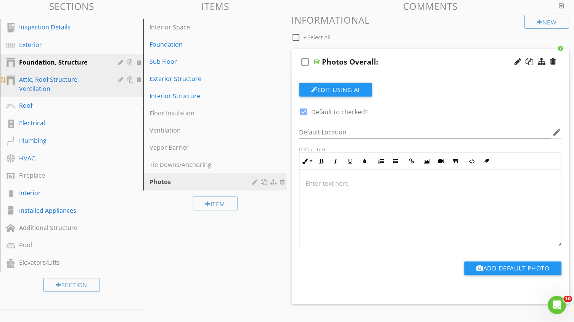
click at [68, 82] on div "Attic, Roof Structure, Ventilation" at bounding box center [63, 84] width 88 height 18
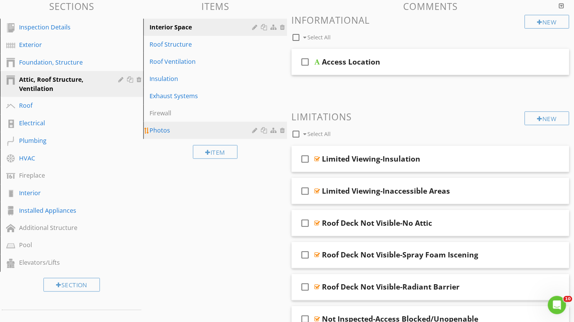
click at [163, 129] on div "Photos" at bounding box center [202, 130] width 105 height 9
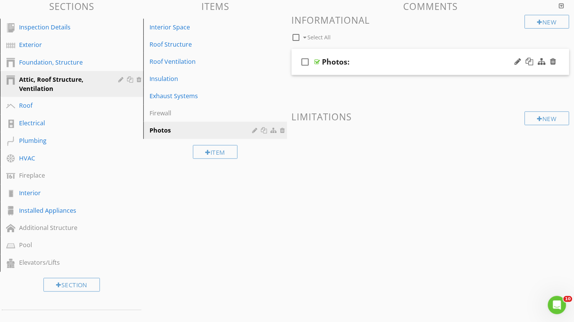
click at [335, 64] on div "Photos:" at bounding box center [335, 61] width 27 height 9
click at [344, 61] on input "Photos:" at bounding box center [420, 62] width 197 height 13
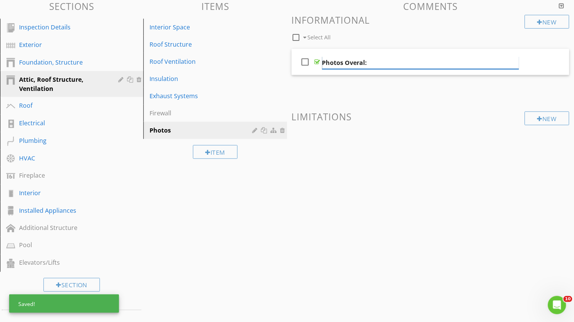
type input "Photos Overall:"
click at [390, 184] on div "Comments New Informational check_box_outline_blank Select All check_box_outline…" at bounding box center [430, 95] width 287 height 189
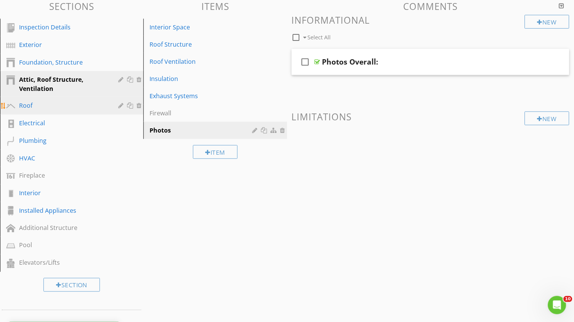
click at [27, 101] on div "Roof" at bounding box center [63, 105] width 88 height 9
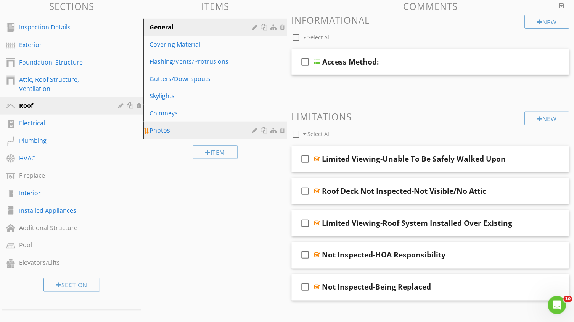
click at [166, 126] on div "Photos" at bounding box center [202, 130] width 105 height 9
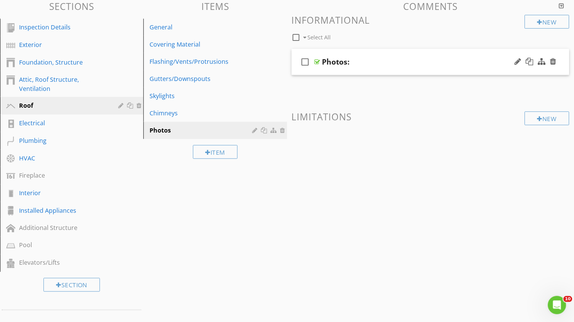
click at [338, 63] on div "Photos:" at bounding box center [335, 61] width 27 height 9
click at [342, 62] on input "Photos:" at bounding box center [420, 62] width 197 height 13
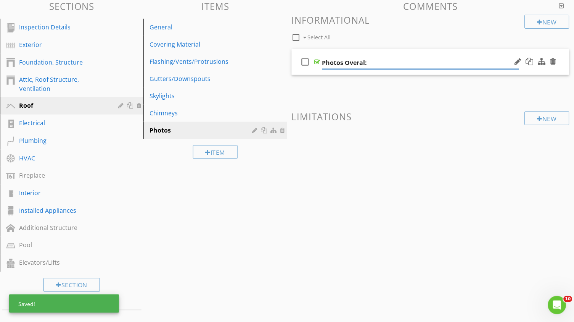
type input "Photos Overall:"
click at [353, 147] on span at bounding box center [431, 147] width 278 height 38
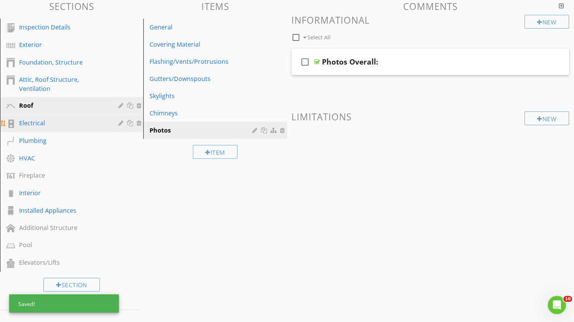
click at [53, 116] on link "Electrical" at bounding box center [72, 123] width 141 height 18
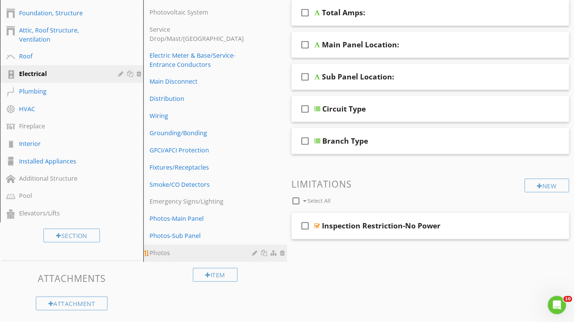
scroll to position [129, 0]
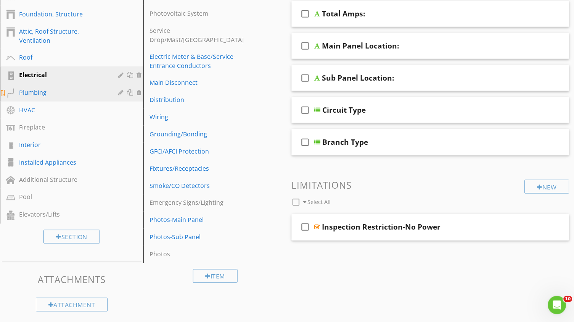
click at [50, 91] on div "Plumbing" at bounding box center [63, 92] width 88 height 9
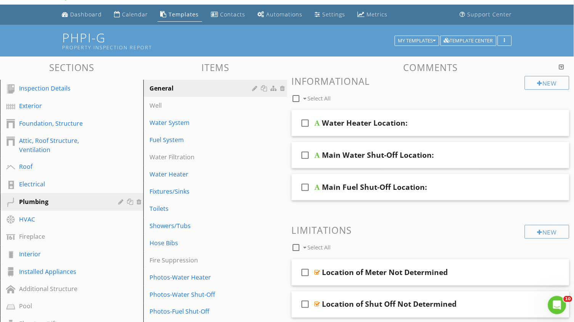
scroll to position [19, 0]
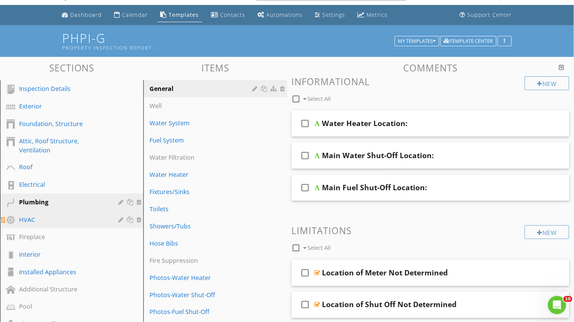
click at [27, 215] on div "HVAC" at bounding box center [63, 219] width 88 height 9
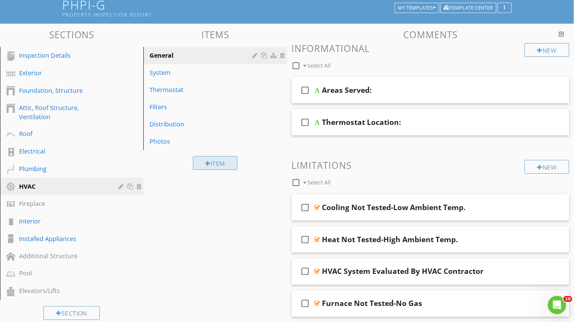
scroll to position [53, 0]
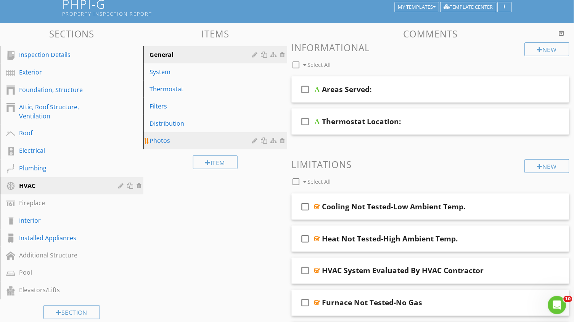
click at [187, 148] on li "Photos" at bounding box center [214, 140] width 143 height 17
click at [173, 143] on div "Photos" at bounding box center [202, 140] width 105 height 9
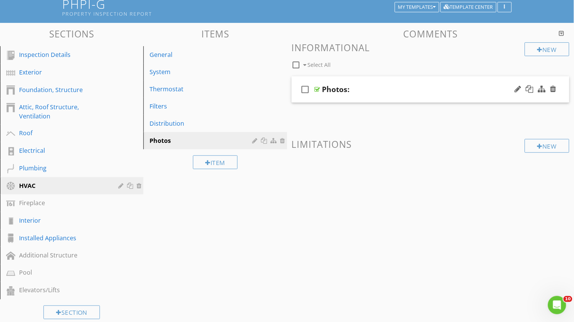
click at [339, 87] on div "Photos:" at bounding box center [335, 89] width 27 height 9
click at [343, 90] on input "Photos:" at bounding box center [420, 90] width 197 height 13
type input "Photos-Equipment/Controls:"
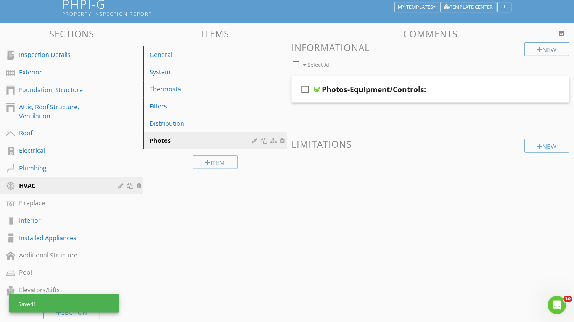
click at [426, 121] on div "New Informational check_box_outline_blank Select All check_box_outline_blank Ph…" at bounding box center [431, 117] width 278 height 151
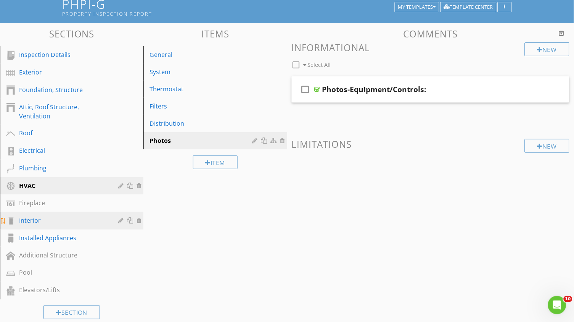
click at [34, 217] on div "Interior" at bounding box center [63, 220] width 88 height 9
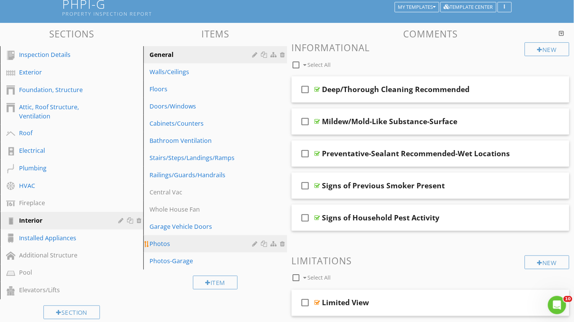
click at [169, 241] on div "Photos" at bounding box center [202, 243] width 105 height 9
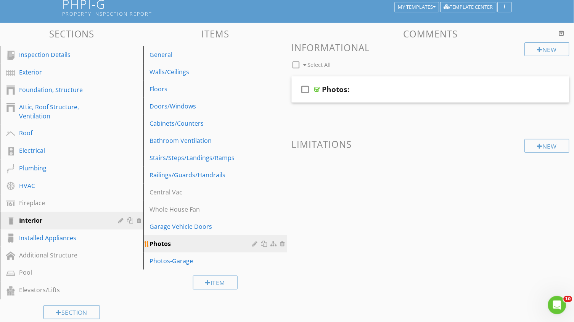
click at [255, 240] on div at bounding box center [256, 243] width 7 height 6
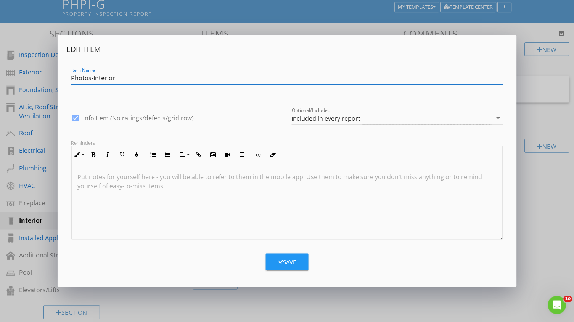
type input "Photos-Interior"
click at [272, 265] on button "Save" at bounding box center [287, 261] width 43 height 17
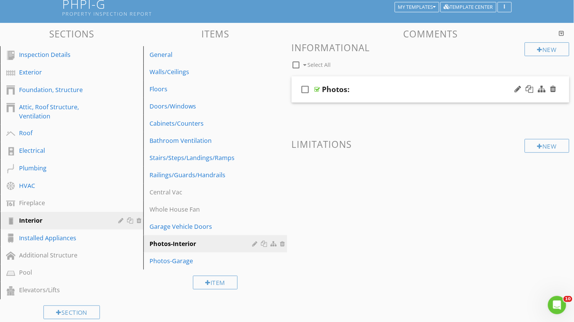
click at [341, 87] on div "Photos:" at bounding box center [335, 89] width 27 height 9
click at [342, 88] on input "Photos:" at bounding box center [420, 90] width 197 height 13
type input "Photos-Overall:"
click at [381, 166] on span at bounding box center [431, 174] width 278 height 38
click at [90, 233] on div "Installed Appliances" at bounding box center [63, 237] width 88 height 9
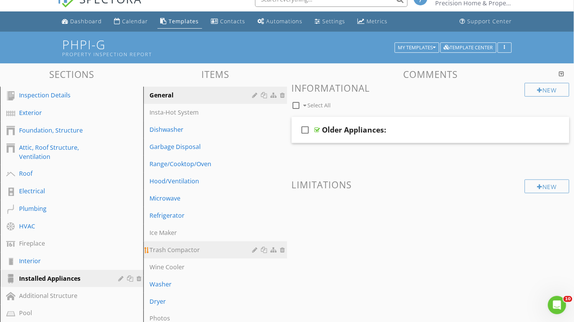
scroll to position [12, 0]
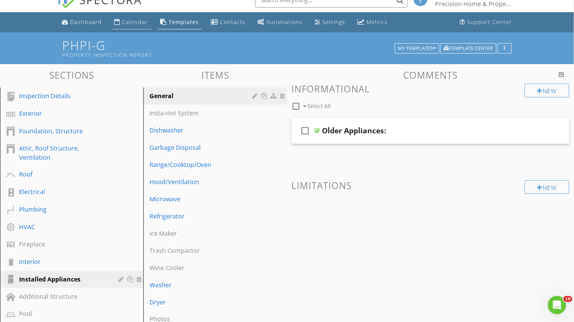
click at [140, 21] on div "Calendar" at bounding box center [135, 21] width 26 height 7
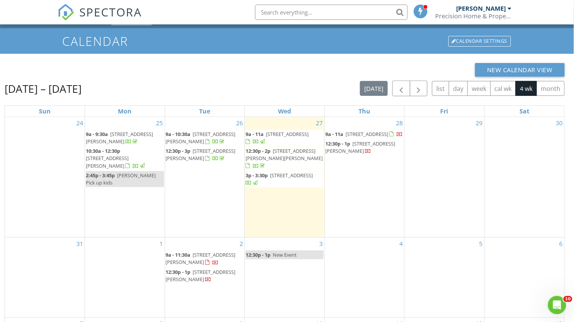
scroll to position [24, 0]
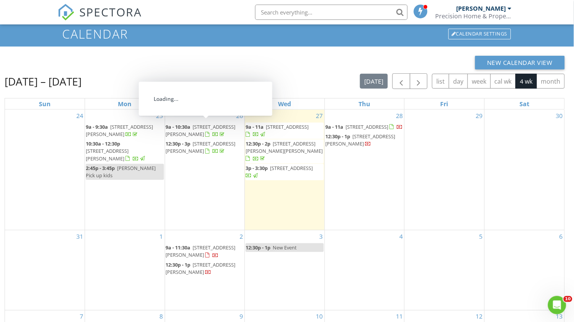
click at [346, 130] on span "[STREET_ADDRESS]" at bounding box center [367, 126] width 43 height 7
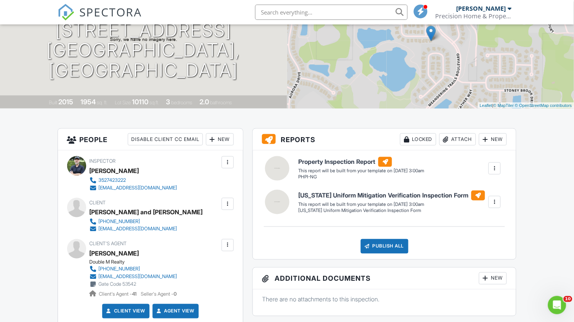
click at [499, 166] on div at bounding box center [495, 168] width 8 height 8
click at [476, 207] on div "Delete" at bounding box center [481, 209] width 16 height 8
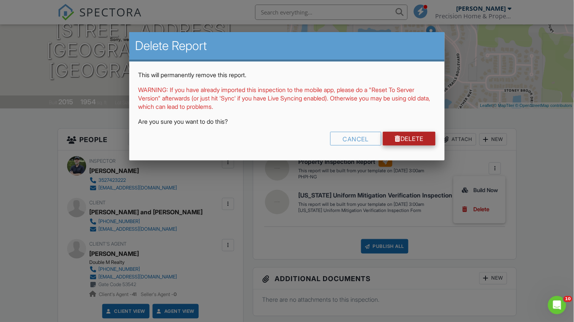
click at [416, 137] on link "Delete" at bounding box center [409, 139] width 53 height 14
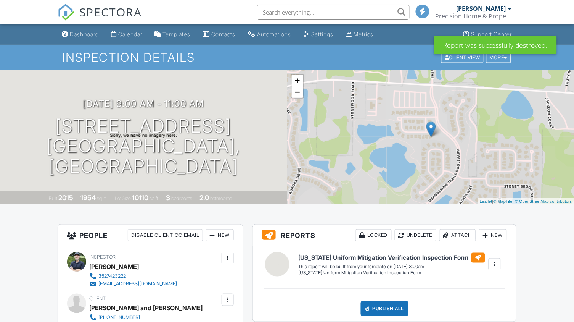
click at [495, 236] on div "New" at bounding box center [493, 235] width 28 height 12
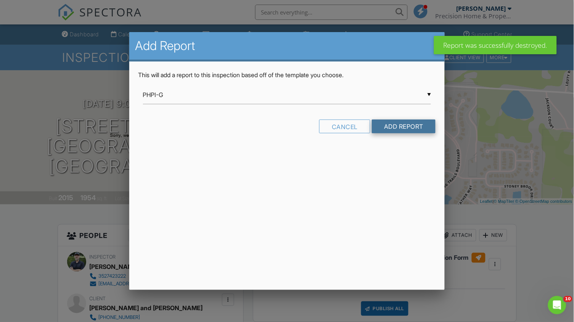
click at [408, 125] on input "Add Report" at bounding box center [404, 126] width 64 height 14
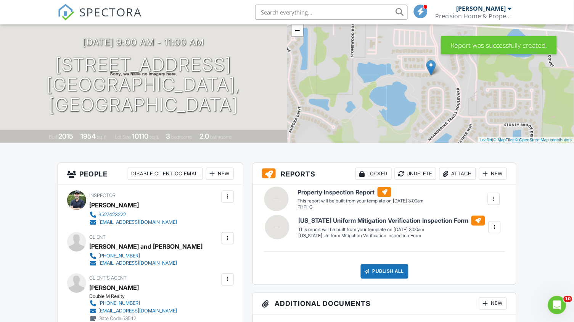
drag, startPoint x: 283, startPoint y: 232, endPoint x: 283, endPoint y: 195, distance: 37.8
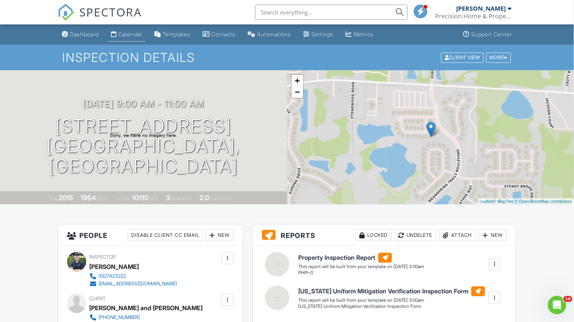
click at [132, 34] on div "Calendar" at bounding box center [131, 34] width 24 height 6
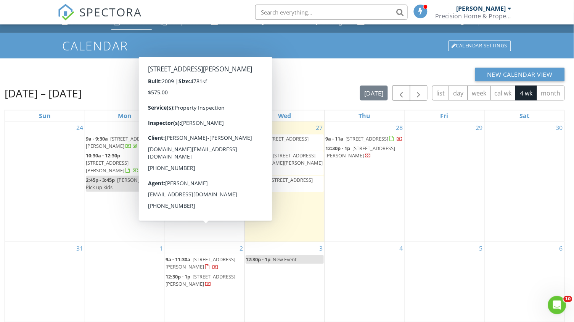
click at [188, 256] on span "[STREET_ADDRESS][PERSON_NAME]" at bounding box center [201, 263] width 70 height 14
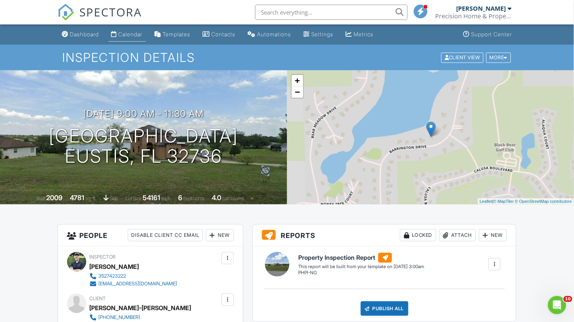
click at [138, 32] on div "Calendar" at bounding box center [131, 34] width 24 height 6
